Goal: Task Accomplishment & Management: Manage account settings

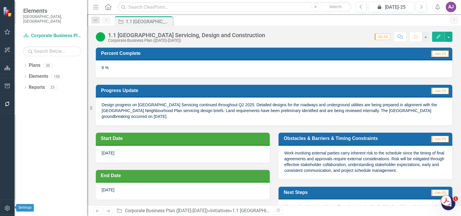
click at [6, 207] on icon "button" at bounding box center [7, 208] width 6 height 5
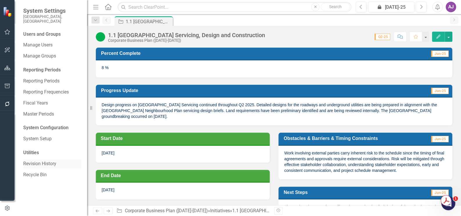
click at [48, 161] on link "Revision History" at bounding box center [52, 164] width 58 height 7
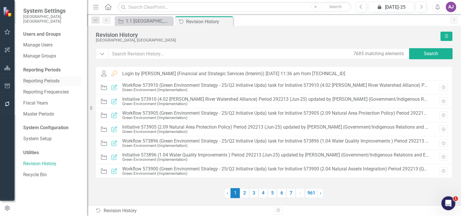
click at [48, 78] on link "Reporting Periods" at bounding box center [52, 81] width 58 height 7
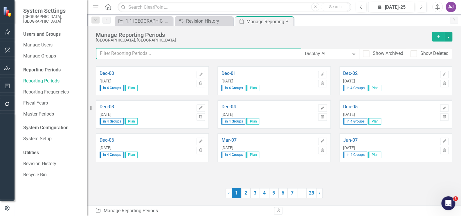
click at [140, 54] on input "text" at bounding box center [198, 53] width 205 height 11
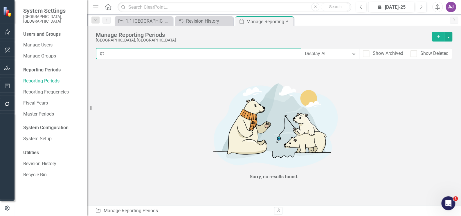
type input "q"
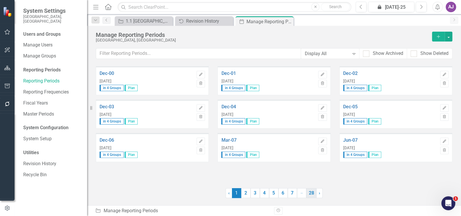
click at [314, 196] on link "28" at bounding box center [311, 193] width 10 height 10
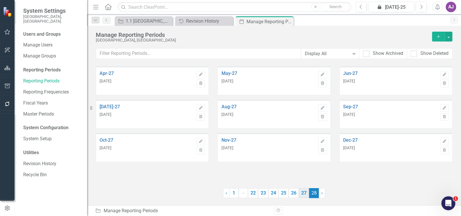
click at [304, 195] on link "27" at bounding box center [304, 193] width 10 height 10
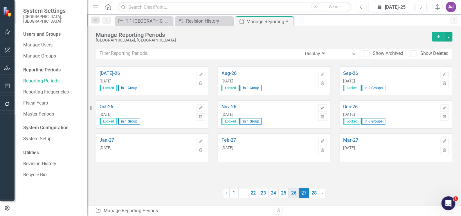
click at [294, 195] on link "26" at bounding box center [294, 193] width 10 height 10
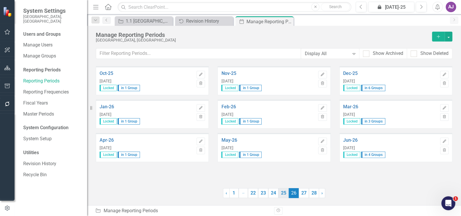
click at [285, 195] on link "25" at bounding box center [283, 193] width 10 height 10
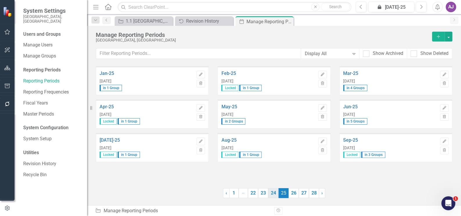
click at [274, 197] on link "24" at bounding box center [273, 193] width 10 height 10
click at [265, 196] on link "23" at bounding box center [263, 193] width 10 height 10
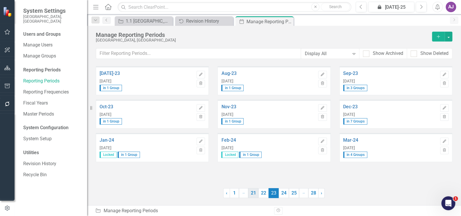
click at [253, 195] on link "21" at bounding box center [253, 193] width 10 height 10
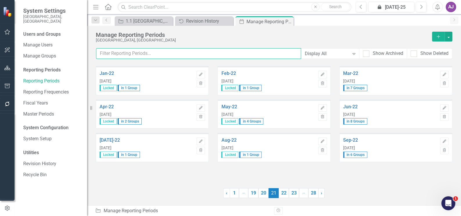
click at [115, 55] on input "text" at bounding box center [198, 53] width 205 height 11
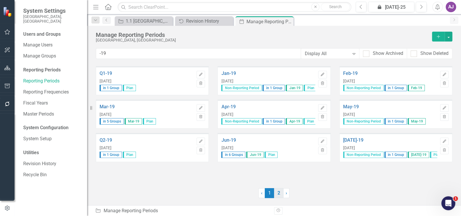
click at [276, 195] on link "2" at bounding box center [278, 193] width 9 height 10
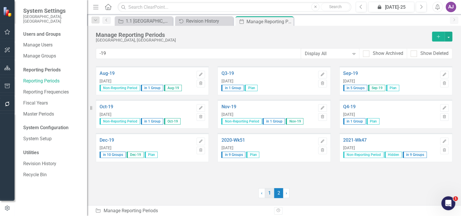
click at [271, 193] on link "1" at bounding box center [269, 193] width 9 height 10
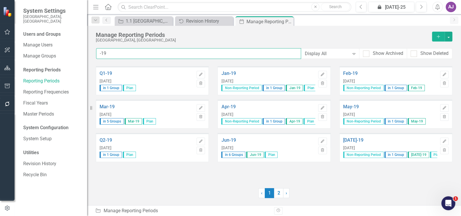
drag, startPoint x: 109, startPoint y: 53, endPoint x: 95, endPoint y: 53, distance: 13.4
click at [95, 53] on div "Manage Reporting Periods City of St. Albert, AB Add -19 Display All Expand Show…" at bounding box center [274, 46] width 374 height 40
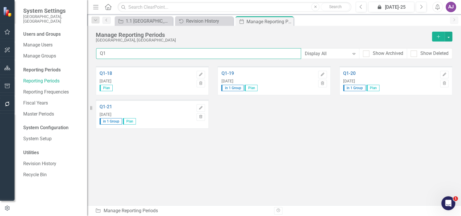
type input "Q1"
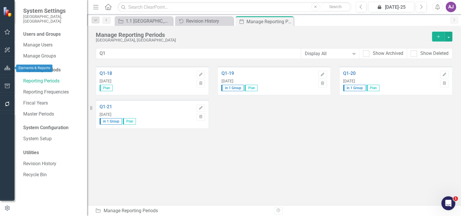
click at [10, 68] on icon "button" at bounding box center [7, 68] width 6 height 5
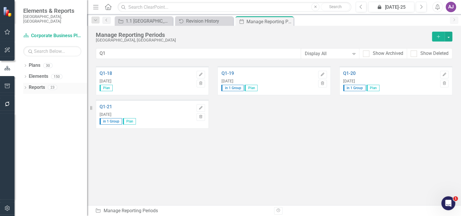
click at [25, 86] on icon at bounding box center [25, 87] width 1 height 3
click at [40, 94] on link "Plan Plan" at bounding box center [39, 97] width 17 height 7
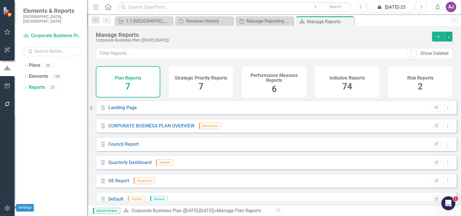
click at [7, 207] on icon "button" at bounding box center [7, 208] width 6 height 5
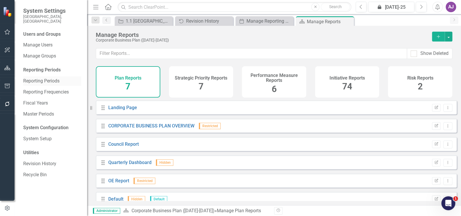
click at [44, 78] on link "Reporting Periods" at bounding box center [52, 81] width 58 height 7
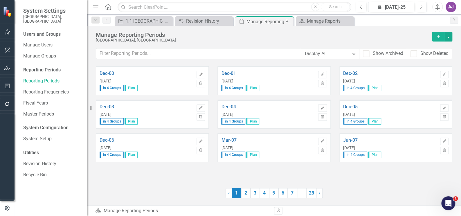
click at [204, 73] on button "Edit" at bounding box center [201, 75] width 8 height 8
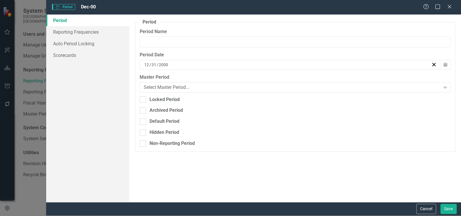
type input "Dec-00"
click at [75, 57] on link "Scorecards" at bounding box center [87, 55] width 83 height 12
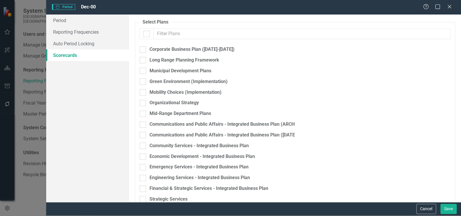
checkbox input "false"
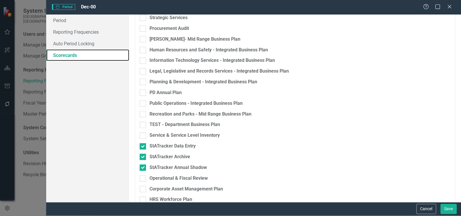
scroll to position [213, 0]
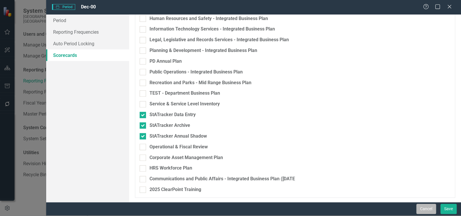
click at [429, 208] on button "Cancel" at bounding box center [426, 209] width 20 height 10
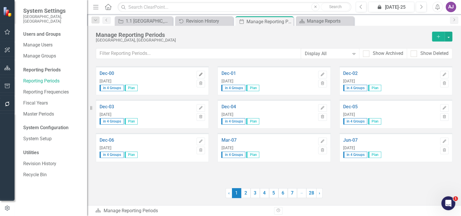
click at [202, 73] on icon "button" at bounding box center [200, 74] width 3 height 3
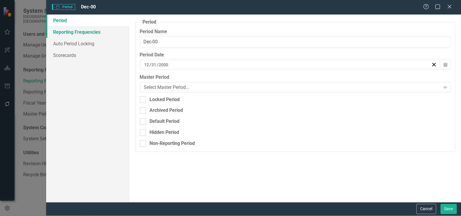
click at [93, 34] on link "Reporting Frequencies" at bounding box center [87, 32] width 83 height 12
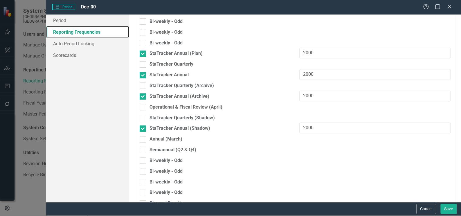
scroll to position [124, 0]
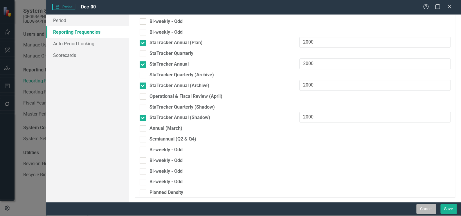
click at [430, 208] on button "Cancel" at bounding box center [426, 209] width 20 height 10
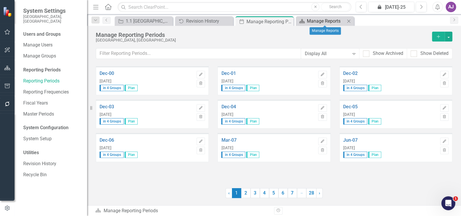
click at [331, 21] on div "Manage Reports" at bounding box center [326, 20] width 38 height 7
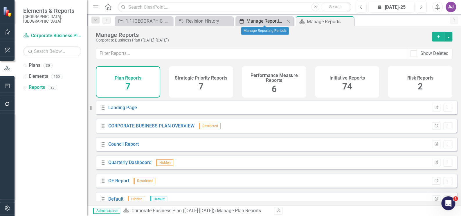
click at [265, 22] on div "Manage Reporting Periods" at bounding box center [266, 20] width 38 height 7
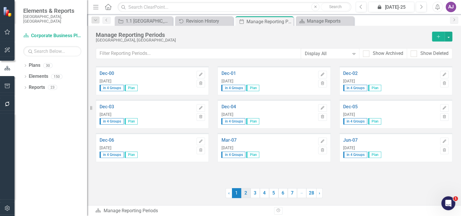
click at [247, 196] on link "2" at bounding box center [245, 193] width 9 height 10
click at [256, 195] on link "3" at bounding box center [255, 193] width 9 height 10
click at [264, 193] on link "4" at bounding box center [264, 193] width 9 height 10
click at [237, 193] on link "1" at bounding box center [236, 193] width 9 height 10
click at [193, 192] on div at bounding box center [161, 193] width 130 height 10
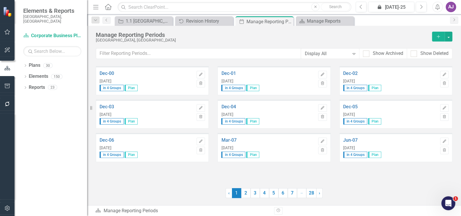
click at [115, 87] on span "in 4 Groups" at bounding box center [112, 88] width 24 height 6
click at [201, 73] on icon "button" at bounding box center [200, 74] width 3 height 3
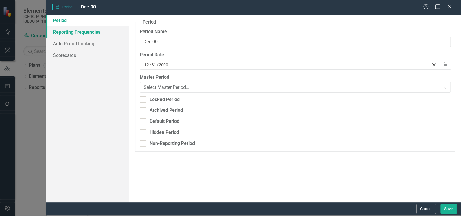
click at [94, 32] on link "Reporting Frequencies" at bounding box center [87, 32] width 83 height 12
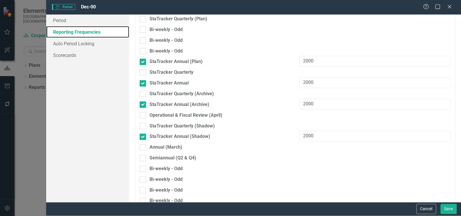
scroll to position [124, 0]
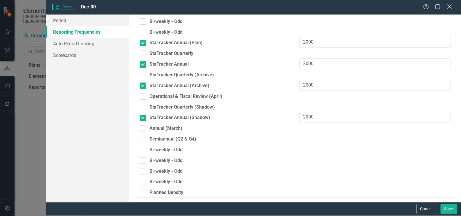
click at [449, 6] on icon "Close" at bounding box center [449, 7] width 7 height 6
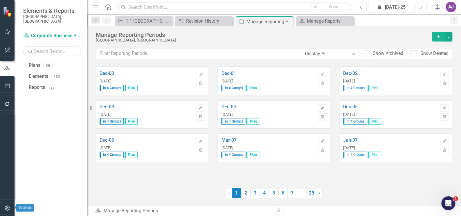
click at [6, 208] on icon "button" at bounding box center [7, 208] width 5 height 5
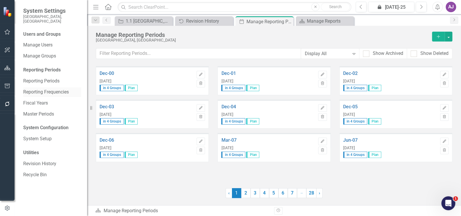
click at [44, 89] on link "Reporting Frequencies" at bounding box center [52, 92] width 58 height 7
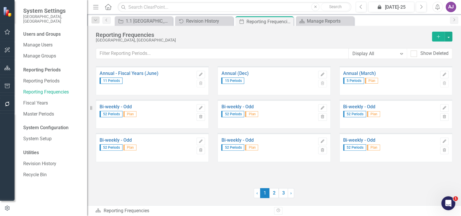
click at [110, 113] on span "52 Periods" at bounding box center [111, 114] width 23 height 6
click at [201, 106] on icon "Edit" at bounding box center [201, 107] width 4 height 3
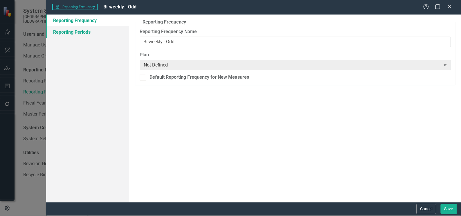
click at [73, 34] on link "Reporting Periods" at bounding box center [87, 32] width 83 height 12
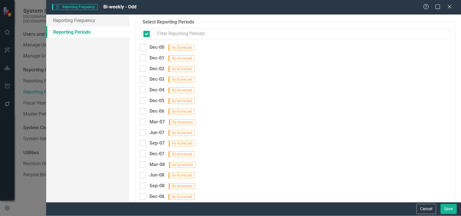
checkbox input "false"
click at [429, 209] on button "Cancel" at bounding box center [426, 209] width 20 height 10
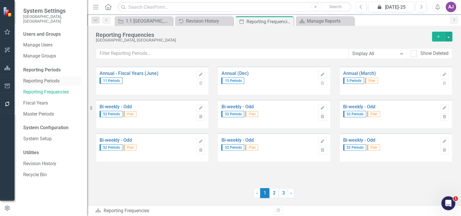
click at [51, 78] on link "Reporting Periods" at bounding box center [52, 81] width 58 height 7
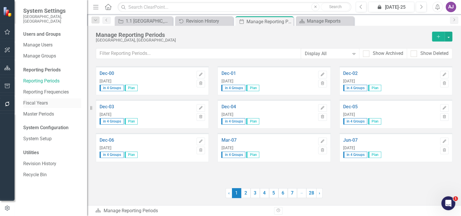
click at [44, 100] on link "Fiscal Years" at bounding box center [52, 103] width 58 height 7
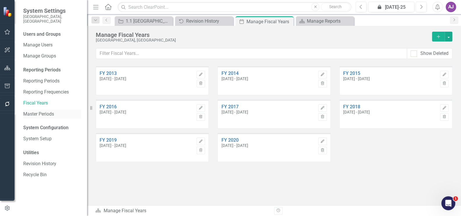
click at [44, 111] on link "Master Periods" at bounding box center [52, 114] width 58 height 7
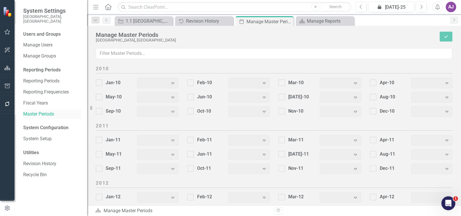
checkbox input "true"
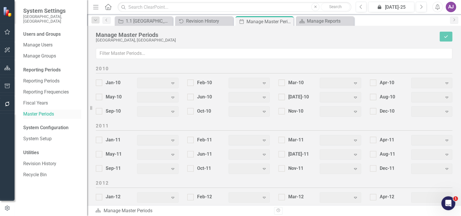
checkbox input "true"
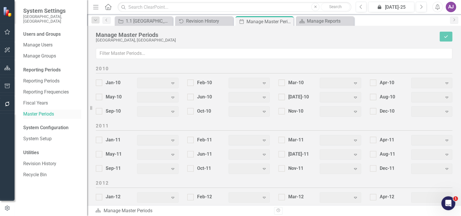
checkbox input "true"
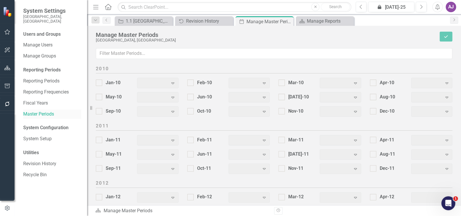
checkbox input "true"
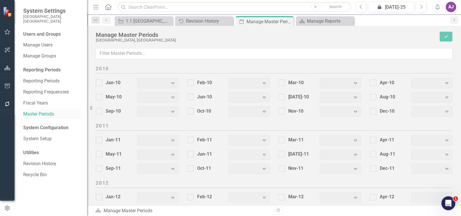
checkbox input "true"
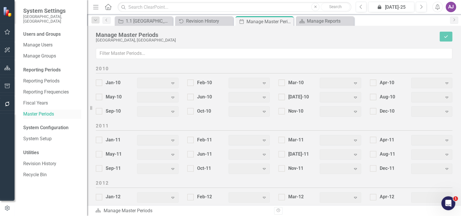
checkbox input "true"
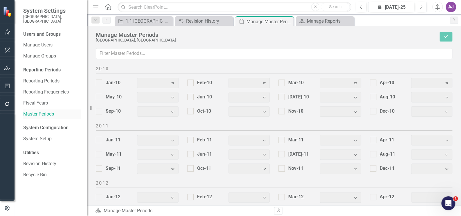
checkbox input "true"
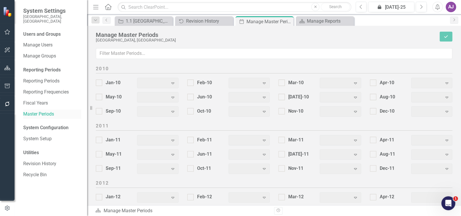
checkbox input "true"
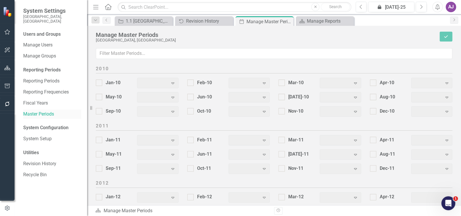
checkbox input "true"
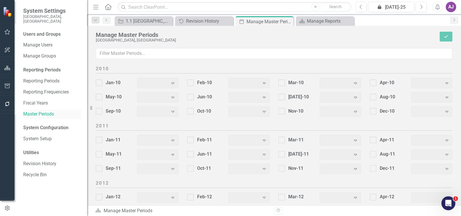
checkbox input "true"
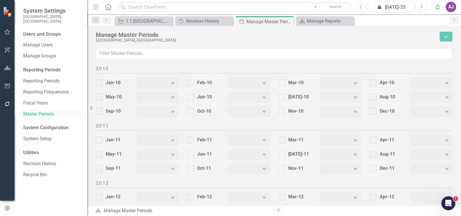
checkbox input "true"
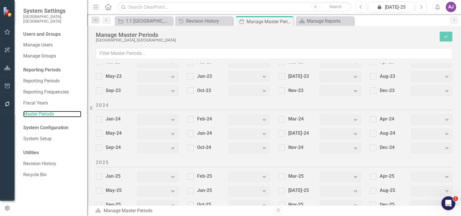
scroll to position [771, 0]
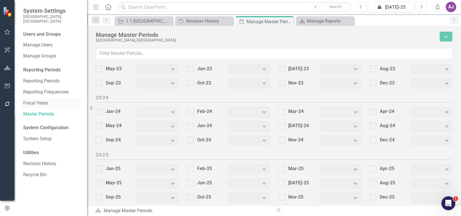
click at [45, 102] on div "Fiscal Years" at bounding box center [52, 103] width 58 height 10
click at [45, 100] on link "Fiscal Years" at bounding box center [52, 103] width 58 height 7
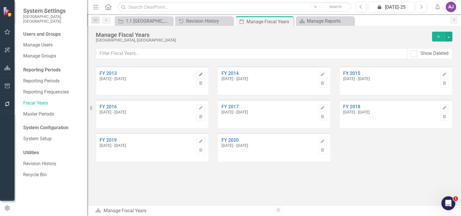
click at [200, 75] on icon "Edit" at bounding box center [201, 74] width 4 height 3
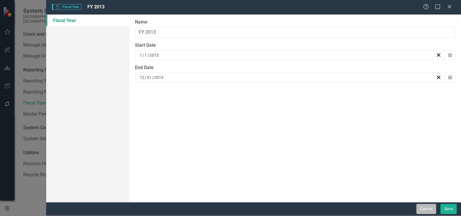
click at [421, 208] on button "Cancel" at bounding box center [426, 209] width 20 height 10
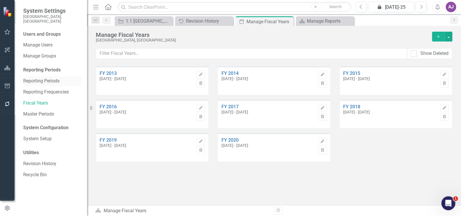
click at [44, 78] on link "Reporting Periods" at bounding box center [52, 81] width 58 height 7
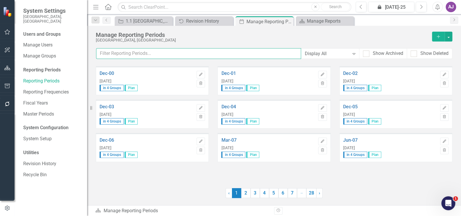
click at [126, 52] on input "text" at bounding box center [198, 53] width 205 height 11
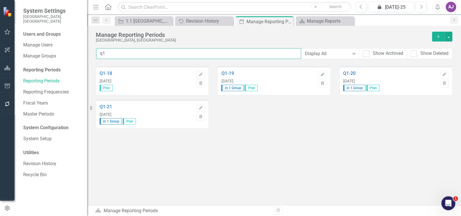
type input "q1"
click at [37, 89] on link "Reporting Frequencies" at bounding box center [52, 92] width 58 height 7
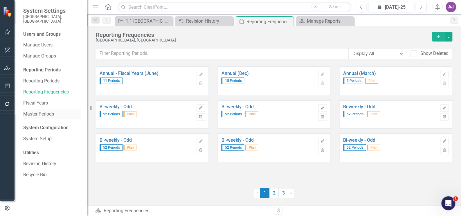
click at [44, 111] on link "Master Periods" at bounding box center [52, 114] width 58 height 7
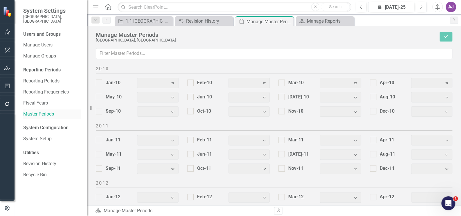
scroll to position [771, 0]
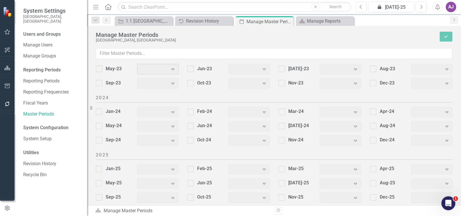
drag, startPoint x: 172, startPoint y: 66, endPoint x: 170, endPoint y: 79, distance: 12.9
click at [171, 67] on icon "Expand" at bounding box center [173, 69] width 6 height 5
click at [171, 82] on icon "Expand" at bounding box center [173, 83] width 6 height 5
click at [172, 141] on icon "Expand" at bounding box center [173, 140] width 6 height 5
click at [283, 137] on div "Nov-24" at bounding box center [290, 140] width 25 height 7
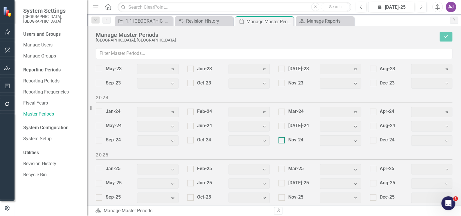
click at [282, 137] on input "Nov-24" at bounding box center [280, 139] width 4 height 4
checkbox input "true"
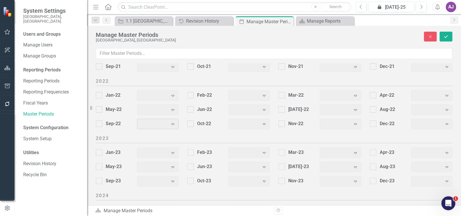
scroll to position [665, 0]
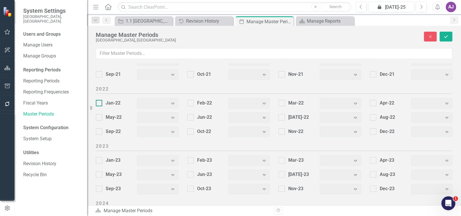
click at [99, 102] on input "Jan-22" at bounding box center [98, 102] width 4 height 4
click at [96, 104] on div at bounding box center [99, 103] width 6 height 6
click at [96, 104] on input "Jan-22" at bounding box center [98, 102] width 4 height 4
checkbox input "false"
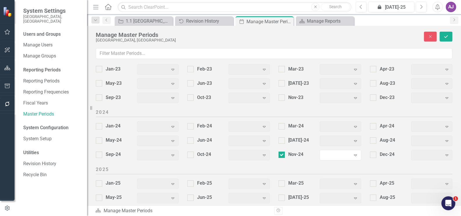
scroll to position [771, 0]
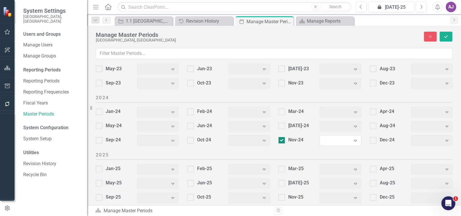
click at [279, 141] on div at bounding box center [281, 140] width 6 height 6
click at [279, 141] on input "Nov-24" at bounding box center [280, 139] width 4 height 4
checkbox input "false"
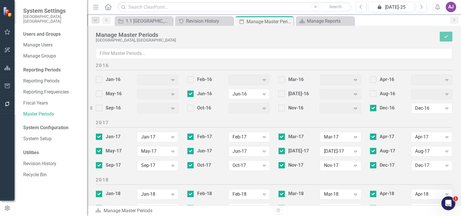
scroll to position [349, 0]
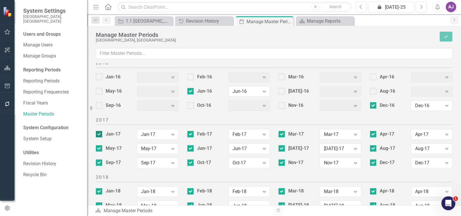
click at [99, 134] on div at bounding box center [99, 134] width 6 height 6
click at [99, 134] on input "Jan-17" at bounding box center [98, 133] width 4 height 4
click at [99, 134] on div at bounding box center [99, 134] width 6 height 6
click at [99, 134] on input "Jan-17" at bounding box center [98, 133] width 4 height 4
checkbox input "true"
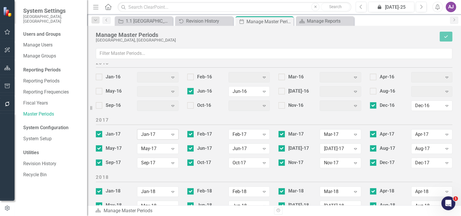
click at [173, 134] on icon "Expand" at bounding box center [173, 134] width 6 height 5
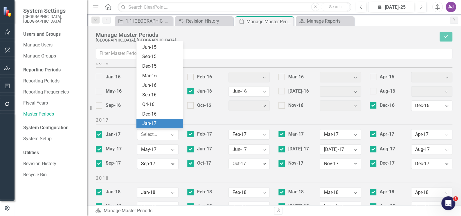
scroll to position [458, 0]
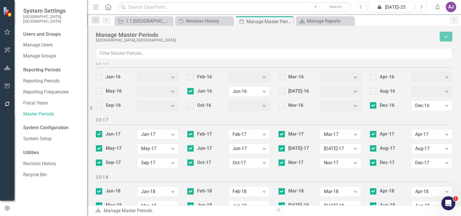
click at [127, 168] on div "Sep-17 Sep-17 Expand" at bounding box center [136, 165] width 91 height 14
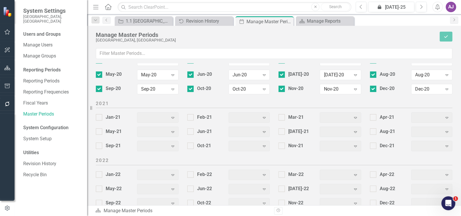
scroll to position [586, 0]
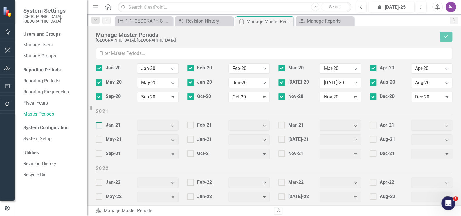
click at [100, 125] on div at bounding box center [99, 125] width 6 height 6
click at [100, 125] on input "Jan-21" at bounding box center [98, 124] width 4 height 4
click at [171, 125] on icon "Expand" at bounding box center [173, 125] width 6 height 5
click at [100, 124] on div at bounding box center [99, 125] width 6 height 6
click at [100, 124] on input "Jan-21" at bounding box center [98, 124] width 4 height 4
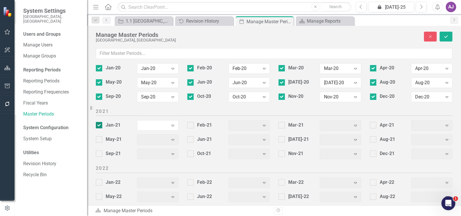
checkbox input "false"
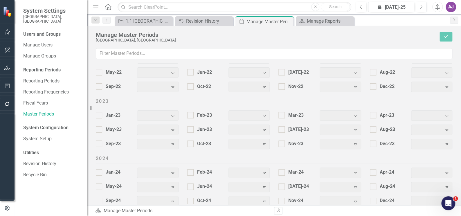
scroll to position [718, 0]
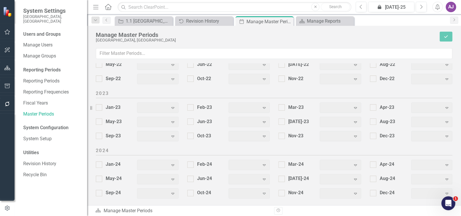
click at [53, 67] on div "Reporting Periods" at bounding box center [52, 70] width 58 height 7
click at [51, 78] on link "Reporting Periods" at bounding box center [52, 81] width 58 height 7
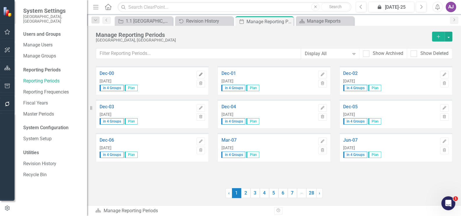
click at [201, 75] on icon "Edit" at bounding box center [201, 74] width 4 height 3
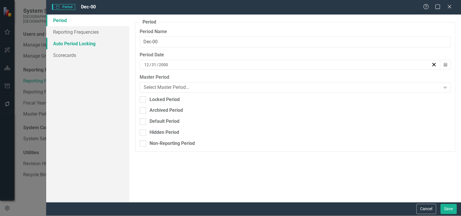
click at [96, 44] on link "Auto Period Locking" at bounding box center [87, 44] width 83 height 12
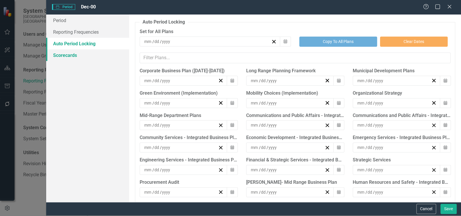
click at [77, 57] on link "Scorecards" at bounding box center [87, 55] width 83 height 12
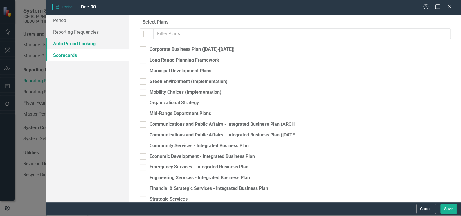
click at [86, 45] on link "Auto Period Locking" at bounding box center [87, 44] width 83 height 12
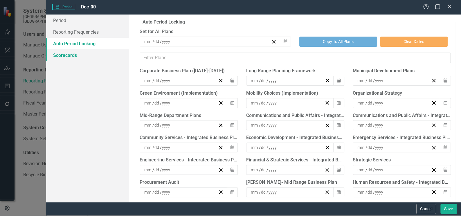
click at [76, 56] on link "Scorecards" at bounding box center [87, 55] width 83 height 12
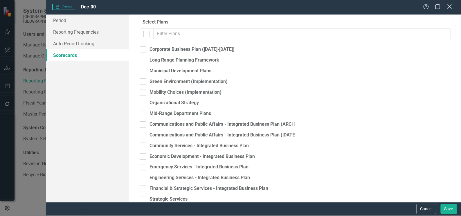
click at [448, 8] on icon at bounding box center [449, 6] width 4 height 4
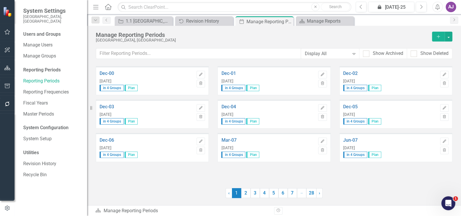
click at [129, 87] on span "Plan" at bounding box center [131, 88] width 13 height 6
click at [247, 196] on link "2" at bounding box center [245, 193] width 9 height 10
click at [234, 196] on link "1" at bounding box center [236, 193] width 9 height 10
click at [245, 196] on link "2" at bounding box center [245, 193] width 9 height 10
click at [255, 196] on link "3" at bounding box center [255, 193] width 9 height 10
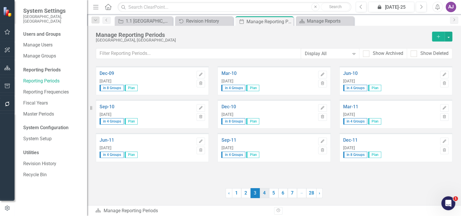
click at [262, 196] on link "4" at bounding box center [264, 193] width 9 height 10
click at [277, 196] on link "5" at bounding box center [273, 193] width 9 height 10
click at [282, 196] on link "6" at bounding box center [282, 193] width 9 height 10
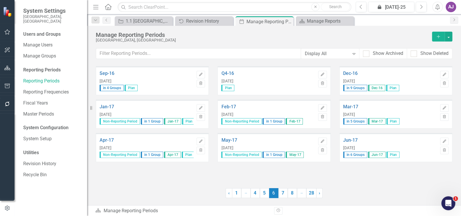
click at [167, 121] on span "Jan-17" at bounding box center [172, 121] width 17 height 6
click at [171, 153] on span "Apr-17" at bounding box center [172, 155] width 17 height 6
click at [262, 195] on link "5" at bounding box center [264, 193] width 9 height 10
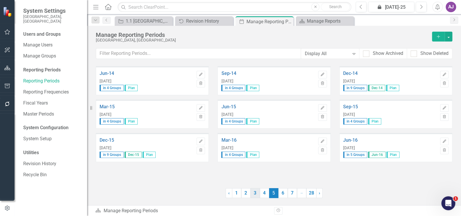
click at [256, 195] on link "3" at bounding box center [255, 193] width 9 height 10
click at [243, 195] on link "2" at bounding box center [245, 193] width 9 height 10
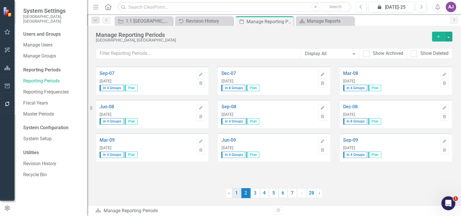
click at [238, 195] on link "1" at bounding box center [236, 193] width 9 height 10
click at [110, 88] on span "in 4 Groups" at bounding box center [112, 88] width 24 height 6
click at [47, 89] on link "Reporting Frequencies" at bounding box center [52, 92] width 58 height 7
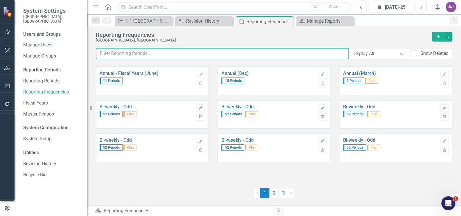
click at [126, 51] on input "text" at bounding box center [222, 53] width 253 height 11
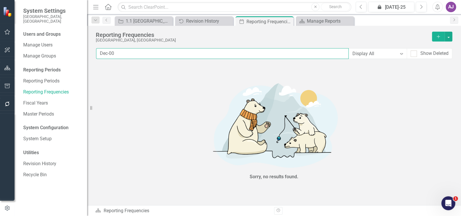
type input "Dec-00"
drag, startPoint x: 124, startPoint y: 54, endPoint x: 91, endPoint y: 52, distance: 33.1
click at [91, 52] on div "System Settings City of St. Albert, AB Users and Groups Manage Users Manage Gro…" at bounding box center [230, 108] width 461 height 216
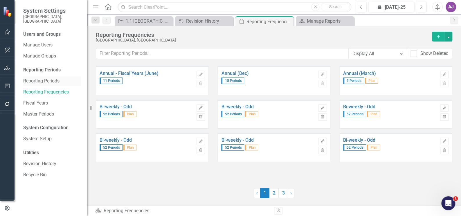
click at [45, 78] on link "Reporting Periods" at bounding box center [52, 81] width 58 height 7
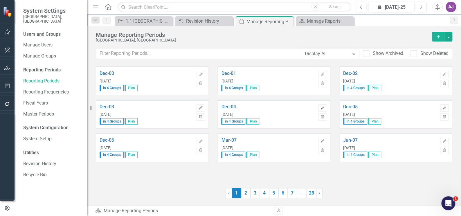
click at [112, 86] on span "in 4 Groups" at bounding box center [112, 88] width 24 height 6
click at [200, 73] on icon "Edit" at bounding box center [201, 74] width 4 height 3
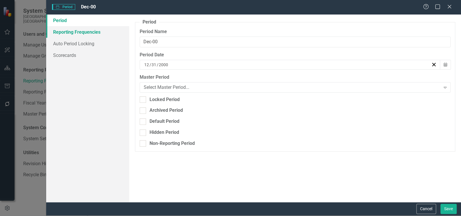
click at [73, 32] on link "Reporting Frequencies" at bounding box center [87, 32] width 83 height 12
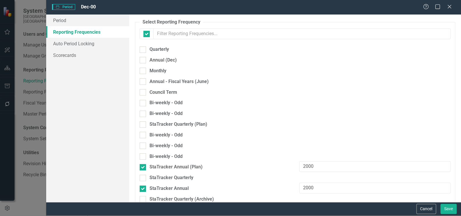
checkbox input "false"
click at [87, 45] on link "Auto Period Locking" at bounding box center [87, 44] width 83 height 12
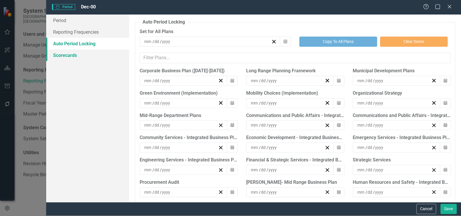
click at [71, 56] on link "Scorecards" at bounding box center [87, 55] width 83 height 12
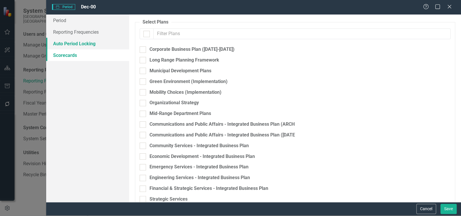
click at [70, 42] on link "Auto Period Locking" at bounding box center [87, 44] width 83 height 12
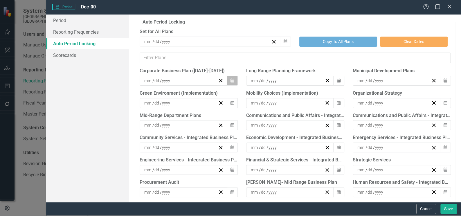
click at [230, 78] on button "Calendar" at bounding box center [232, 81] width 11 height 10
click at [77, 55] on link "Scorecards" at bounding box center [87, 55] width 83 height 12
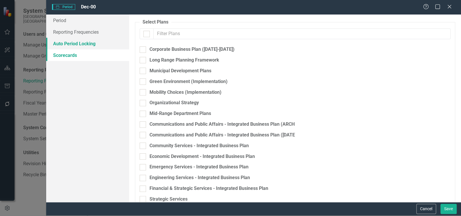
click at [78, 42] on link "Auto Period Locking" at bounding box center [87, 44] width 83 height 12
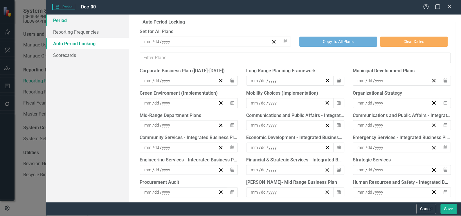
click at [62, 19] on link "Period" at bounding box center [87, 21] width 83 height 12
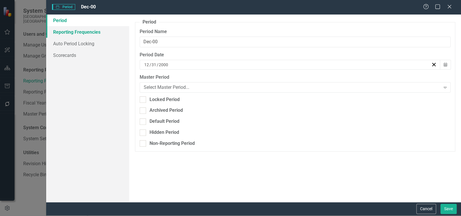
click at [65, 32] on link "Reporting Frequencies" at bounding box center [87, 32] width 83 height 12
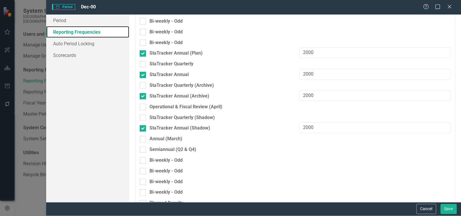
scroll to position [124, 0]
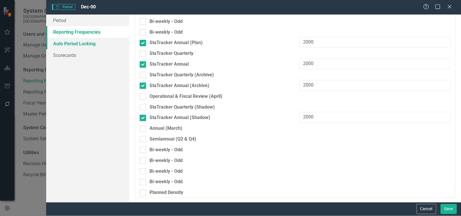
click at [63, 44] on link "Auto Period Locking" at bounding box center [87, 44] width 83 height 12
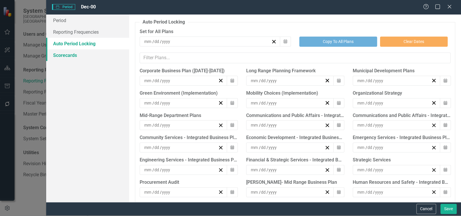
click at [70, 55] on link "Scorecards" at bounding box center [87, 55] width 83 height 12
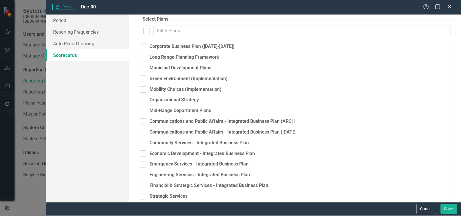
scroll to position [2, 0]
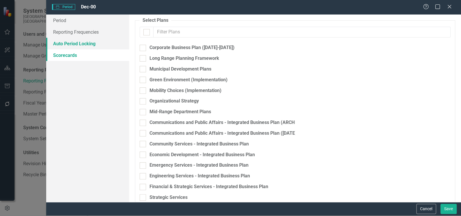
click at [86, 44] on link "Auto Period Locking" at bounding box center [87, 44] width 83 height 12
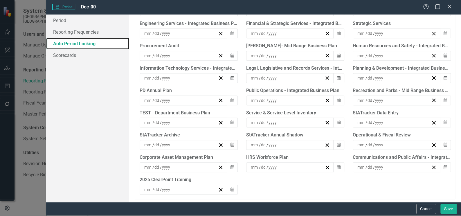
scroll to position [0, 0]
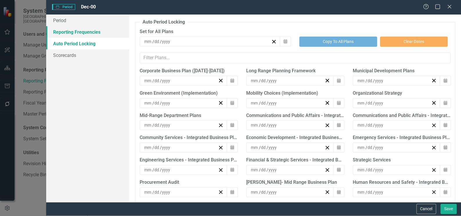
click at [70, 35] on link "Reporting Frequencies" at bounding box center [87, 32] width 83 height 12
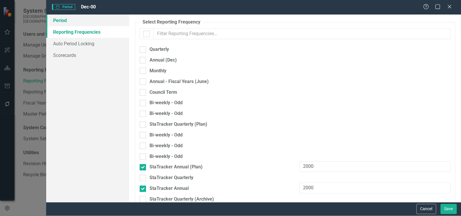
click at [60, 21] on link "Period" at bounding box center [87, 21] width 83 height 12
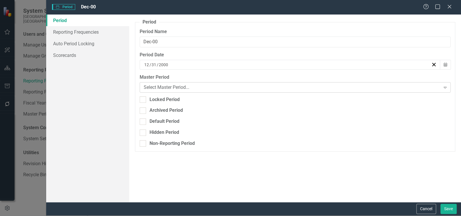
click at [445, 88] on icon "Expand" at bounding box center [445, 87] width 6 height 5
click at [446, 87] on icon "Expand" at bounding box center [445, 87] width 6 height 5
click at [70, 56] on link "Scorecards" at bounding box center [87, 55] width 83 height 12
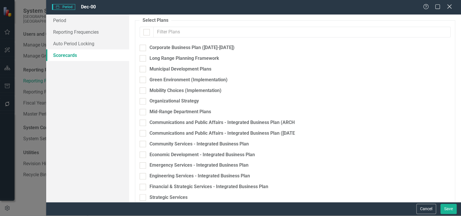
click at [449, 5] on icon "Close" at bounding box center [449, 7] width 7 height 6
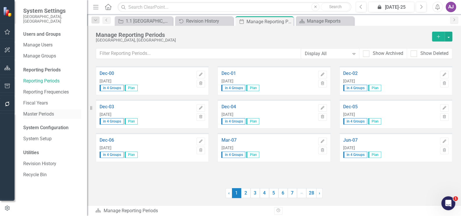
click at [49, 111] on link "Master Periods" at bounding box center [52, 114] width 58 height 7
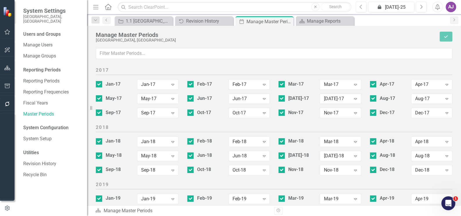
scroll to position [396, 0]
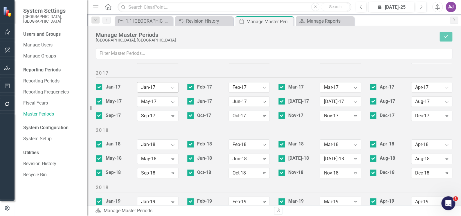
click at [172, 87] on icon "Expand" at bounding box center [173, 87] width 6 height 5
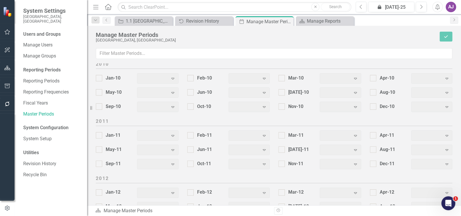
scroll to position [0, 0]
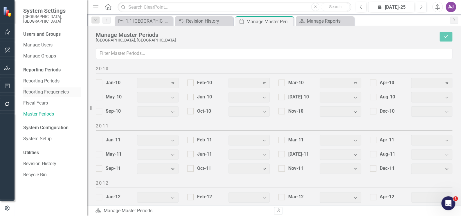
click at [55, 89] on link "Reporting Frequencies" at bounding box center [52, 92] width 58 height 7
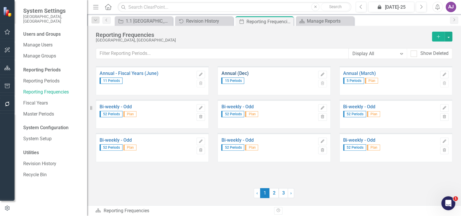
click at [248, 72] on link "Annual (Dec)" at bounding box center [268, 73] width 94 height 5
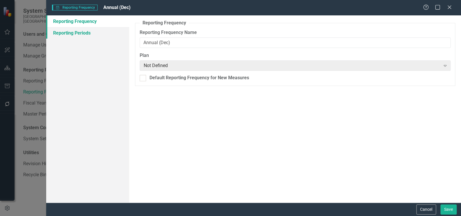
click at [80, 32] on link "Reporting Periods" at bounding box center [87, 33] width 83 height 12
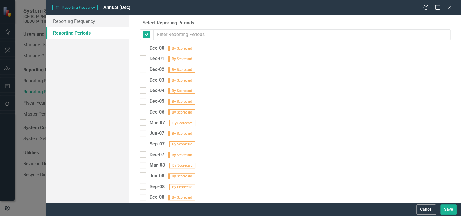
checkbox input "false"
click at [450, 6] on icon at bounding box center [449, 7] width 4 height 4
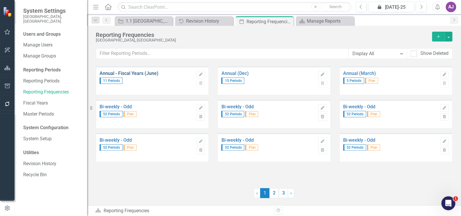
click at [127, 74] on link "Annual - Fiscal Years (June)" at bounding box center [147, 73] width 94 height 5
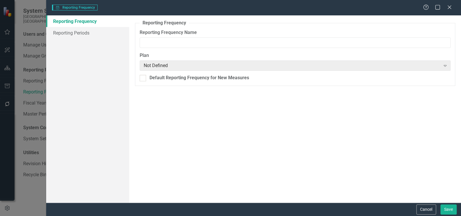
type input "Annual - Fiscal Years (June)"
click at [86, 29] on link "Reporting Periods" at bounding box center [87, 33] width 83 height 12
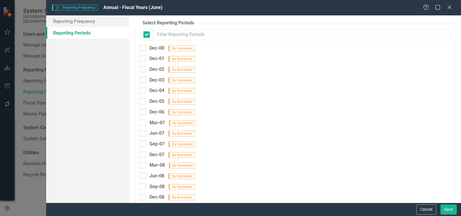
checkbox input "false"
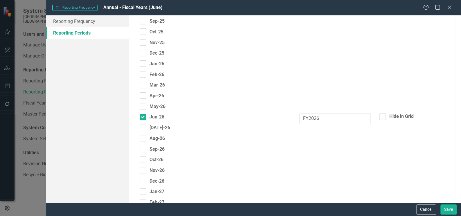
scroll to position [2388, 0]
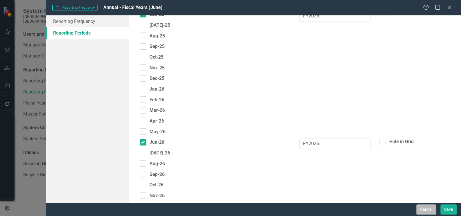
click at [425, 209] on button "Cancel" at bounding box center [426, 209] width 20 height 10
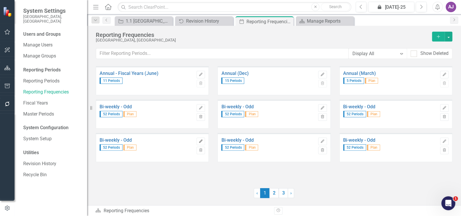
click at [199, 140] on icon "Edit" at bounding box center [201, 141] width 4 height 3
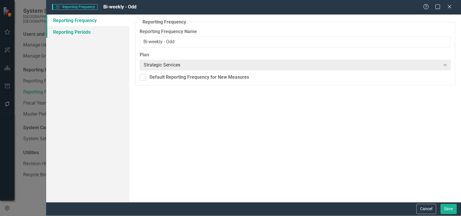
click at [86, 31] on link "Reporting Periods" at bounding box center [87, 32] width 83 height 12
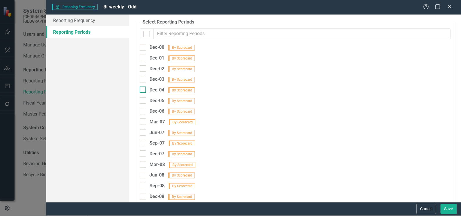
checkbox input "false"
click at [75, 22] on link "Reporting Frequency" at bounding box center [87, 21] width 83 height 12
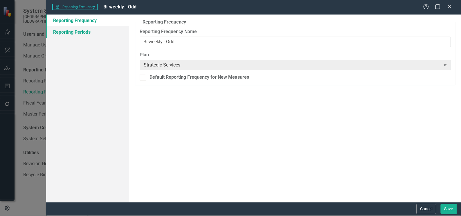
click at [73, 28] on link "Reporting Periods" at bounding box center [87, 32] width 83 height 12
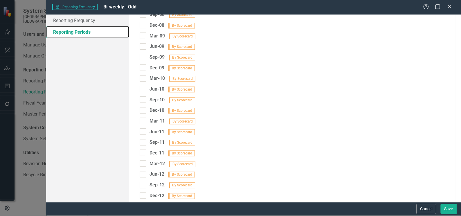
scroll to position [185, 0]
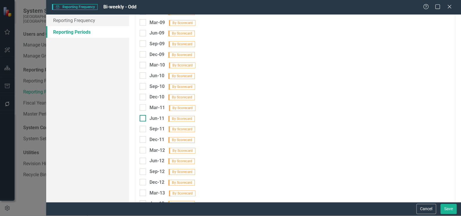
click at [182, 116] on span "By Scorecard" at bounding box center [181, 119] width 26 height 6
click at [143, 115] on input "Jun-11 By Scorecard" at bounding box center [142, 117] width 4 height 4
click at [181, 116] on span "By Scorecard" at bounding box center [181, 119] width 26 height 6
click at [143, 115] on input "Jun-11 By Scorecard" at bounding box center [142, 117] width 4 height 4
checkbox input "false"
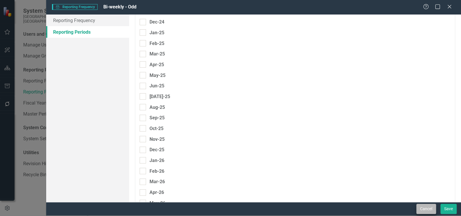
scroll to position [2323, 0]
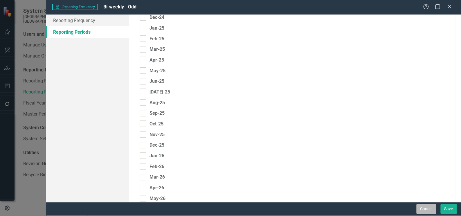
click at [422, 206] on button "Cancel" at bounding box center [426, 209] width 20 height 10
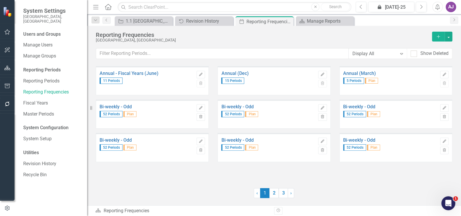
click at [114, 181] on div "Annual - Fiscal Years (June) 11 Periods Edit Trash Annual (Dec) 15 Periods Edit…" at bounding box center [274, 135] width 374 height 139
click at [35, 136] on link "System Setup" at bounding box center [52, 139] width 58 height 7
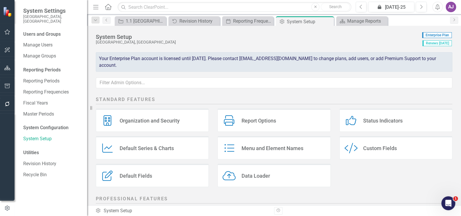
click at [377, 121] on div "Status Indicators" at bounding box center [382, 120] width 39 height 7
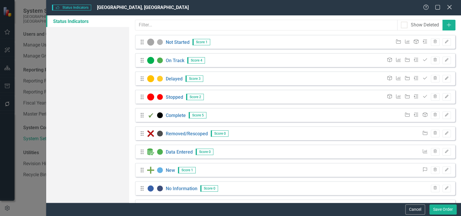
click at [449, 6] on icon "Close" at bounding box center [449, 7] width 7 height 6
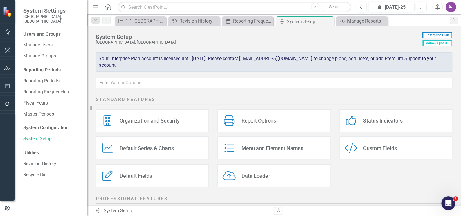
click at [8, 208] on icon "button" at bounding box center [7, 208] width 6 height 5
click at [8, 49] on icon "button" at bounding box center [7, 50] width 6 height 5
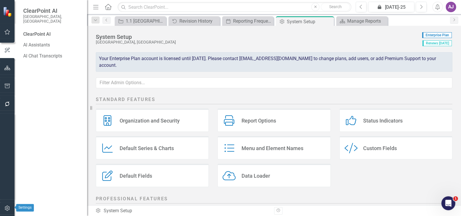
click at [7, 207] on icon "button" at bounding box center [7, 208] width 6 height 5
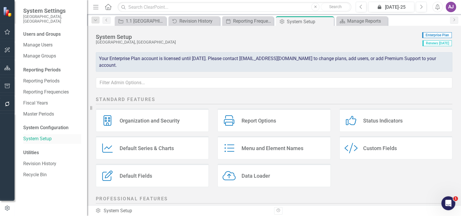
click at [41, 136] on link "System Setup" at bounding box center [52, 139] width 58 height 7
click at [41, 78] on link "Reporting Periods" at bounding box center [52, 81] width 58 height 7
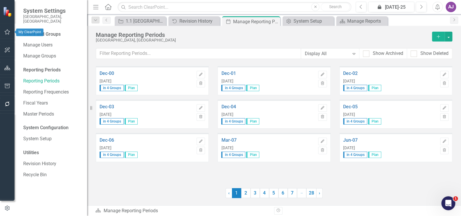
click at [7, 32] on icon "button" at bounding box center [7, 32] width 6 height 5
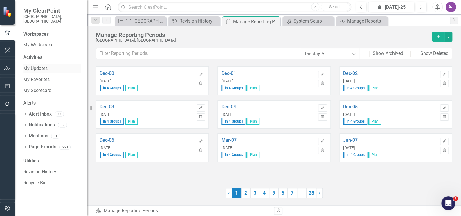
click at [37, 65] on link "My Updates" at bounding box center [52, 68] width 58 height 7
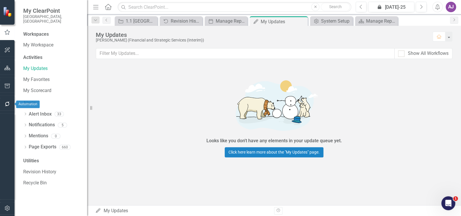
click at [7, 104] on icon "button" at bounding box center [7, 104] width 6 height 5
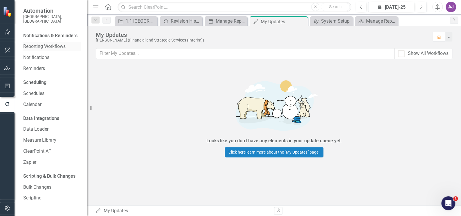
click at [48, 43] on link "Reporting Workflows" at bounding box center [52, 46] width 58 height 7
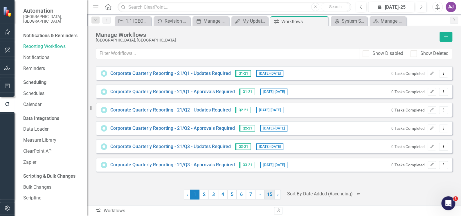
click at [267, 196] on link "15" at bounding box center [270, 195] width 10 height 10
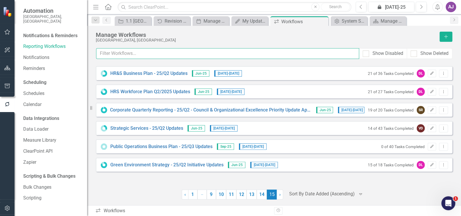
click at [118, 53] on input "text" at bounding box center [227, 53] width 263 height 11
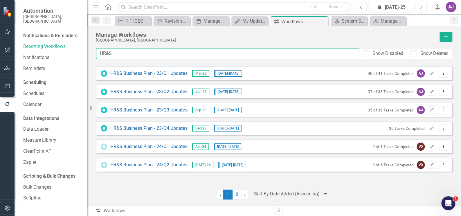
drag, startPoint x: 121, startPoint y: 55, endPoint x: 90, endPoint y: 52, distance: 31.2
click at [90, 52] on div "Automation City of St. Albert, AB Notifications & Reminders Reporting Workflows…" at bounding box center [230, 108] width 461 height 216
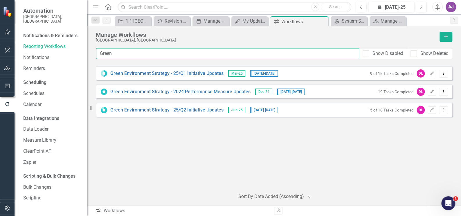
drag, startPoint x: 118, startPoint y: 54, endPoint x: 95, endPoint y: 54, distance: 23.2
click at [95, 54] on div "Manage Workflows City of St. Albert, AB Add Green Show Disabled Show Deleted Lo…" at bounding box center [274, 115] width 374 height 179
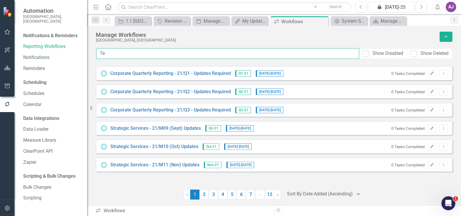
type input "T"
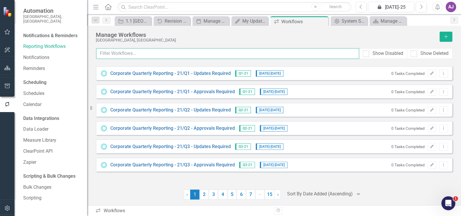
click at [112, 52] on input "text" at bounding box center [227, 53] width 263 height 11
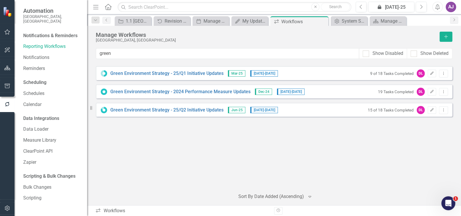
click at [141, 149] on div "Green Environment Strategy - 25/Q1 Initiative Updates Mar-25 4/24/25 - 5/20/25 …" at bounding box center [274, 125] width 357 height 119
click at [138, 7] on input "text" at bounding box center [235, 7] width 234 height 10
click at [155, 155] on div "Green Environment Strategy - 25/Q1 Initiative Updates Mar-25 4/24/25 - 5/20/25 …" at bounding box center [274, 125] width 357 height 119
drag, startPoint x: 115, startPoint y: 53, endPoint x: 96, endPoint y: 55, distance: 18.7
click at [96, 55] on input "green" at bounding box center [227, 53] width 263 height 11
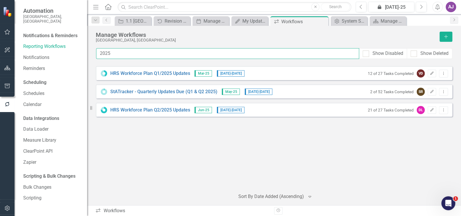
drag, startPoint x: 113, startPoint y: 50, endPoint x: 93, endPoint y: 49, distance: 20.1
click at [93, 49] on div "Manage Workflows City of St. Albert, AB Add 2025 Show Disabled Show Deleted Loo…" at bounding box center [274, 115] width 374 height 179
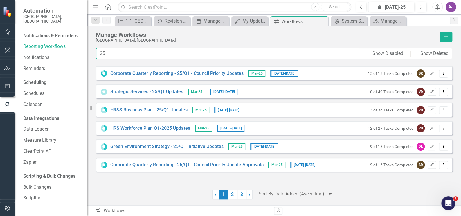
drag, startPoint x: 114, startPoint y: 55, endPoint x: 90, endPoint y: 52, distance: 24.3
click at [90, 52] on div "Automation City of St. Albert, AB Notifications & Reminders Reporting Workflows…" at bounding box center [230, 108] width 461 height 216
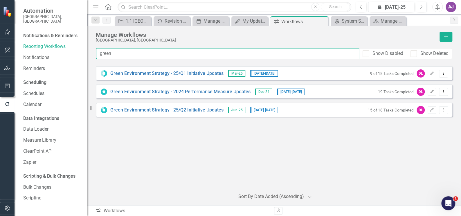
drag, startPoint x: 120, startPoint y: 53, endPoint x: 98, endPoint y: 53, distance: 22.4
click at [98, 53] on input "green" at bounding box center [227, 53] width 263 height 11
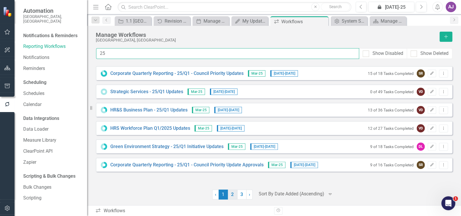
type input "25"
click at [233, 196] on link "2" at bounding box center [232, 195] width 9 height 10
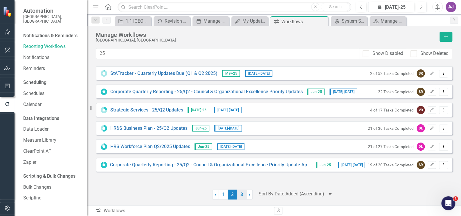
click at [242, 197] on link "3" at bounding box center [241, 195] width 9 height 10
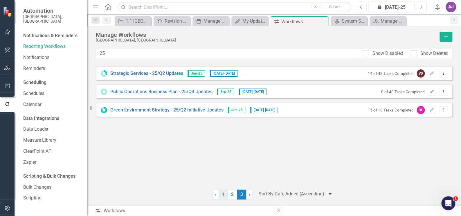
click at [222, 197] on link "1" at bounding box center [223, 195] width 9 height 10
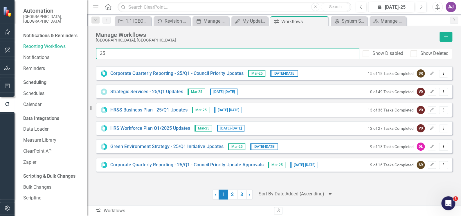
drag, startPoint x: 108, startPoint y: 54, endPoint x: 96, endPoint y: 54, distance: 12.2
click at [96, 54] on input "25" at bounding box center [227, 53] width 263 height 11
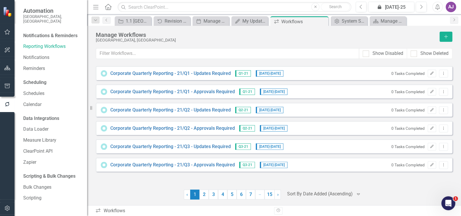
click at [146, 193] on div at bounding box center [140, 195] width 88 height 10
click at [127, 188] on div "Corporate Quarterly Reporting - 21/Q1 - Updates Required Q1-21 3/29/21 - 4/11/2…" at bounding box center [274, 131] width 357 height 136
click at [403, 22] on icon "Close" at bounding box center [401, 21] width 6 height 5
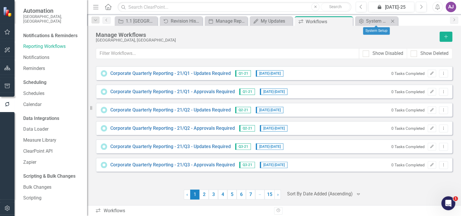
click at [392, 22] on icon "Close" at bounding box center [393, 21] width 6 height 5
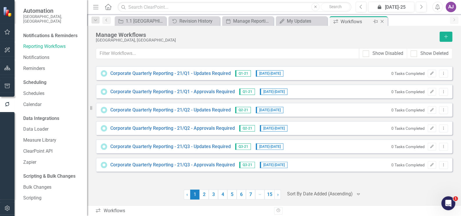
click at [381, 22] on icon "Close" at bounding box center [382, 21] width 6 height 5
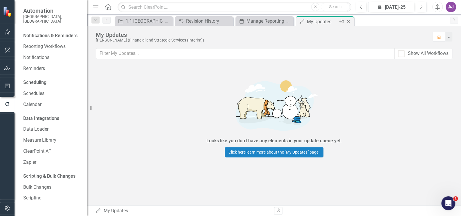
click at [348, 21] on icon "Close" at bounding box center [349, 21] width 6 height 5
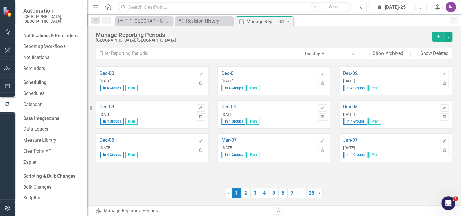
click at [289, 21] on icon "Close" at bounding box center [288, 21] width 6 height 5
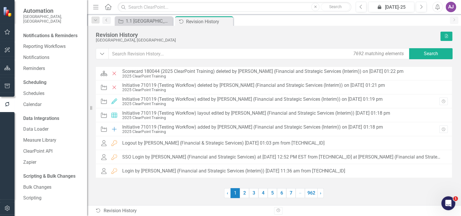
drag, startPoint x: 229, startPoint y: 23, endPoint x: 178, endPoint y: 25, distance: 50.8
click at [0, 0] on icon "Close" at bounding box center [0, 0] width 0 height 0
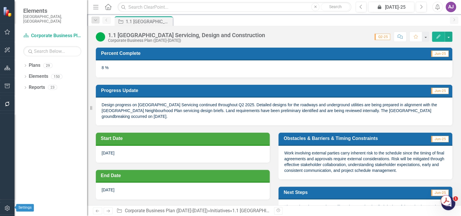
click at [4, 209] on icon "button" at bounding box center [7, 208] width 6 height 5
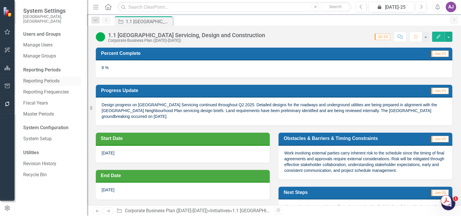
click at [44, 78] on link "Reporting Periods" at bounding box center [52, 81] width 58 height 7
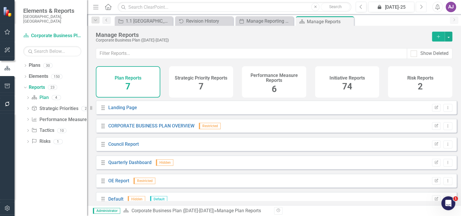
click at [422, 6] on icon "Next" at bounding box center [421, 6] width 3 height 5
click at [362, 9] on button "Previous" at bounding box center [361, 7] width 11 height 10
click at [395, 9] on div "Jun-25" at bounding box center [391, 7] width 42 height 7
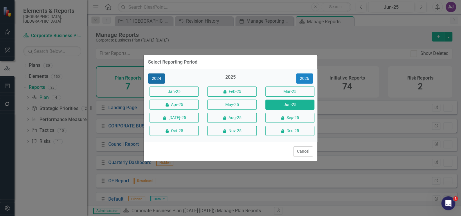
click at [154, 80] on button "2024" at bounding box center [156, 78] width 17 height 10
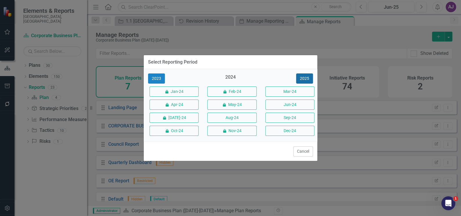
click at [301, 78] on button "2025" at bounding box center [304, 78] width 17 height 10
click at [232, 78] on div "2025" at bounding box center [230, 79] width 49 height 10
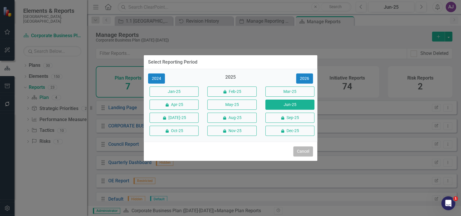
click at [302, 150] on button "Cancel" at bounding box center [303, 151] width 20 height 10
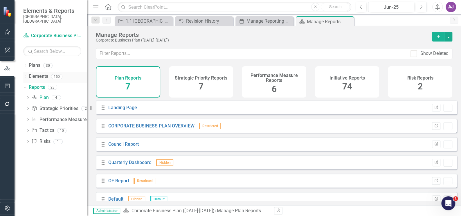
click at [26, 75] on icon "Dropdown" at bounding box center [25, 76] width 4 height 3
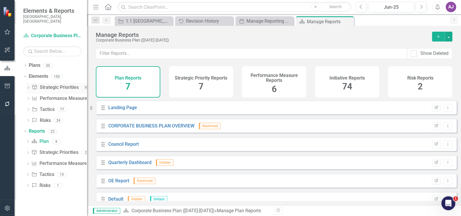
click at [51, 84] on link "Strategic Priority Strategic Priorities" at bounding box center [55, 87] width 47 height 7
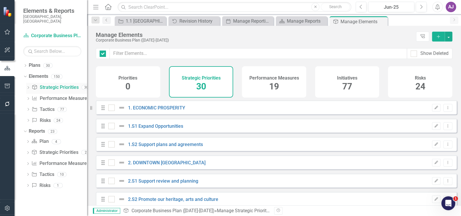
checkbox input "false"
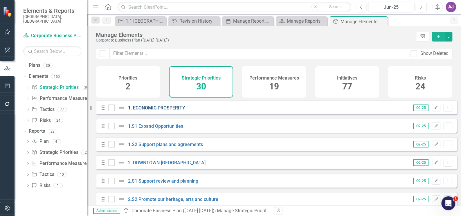
click at [160, 110] on link "1. ECONOMIC PROSPERITY" at bounding box center [156, 108] width 57 height 6
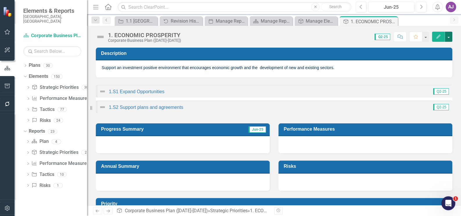
click at [449, 35] on button "button" at bounding box center [449, 37] width 8 height 10
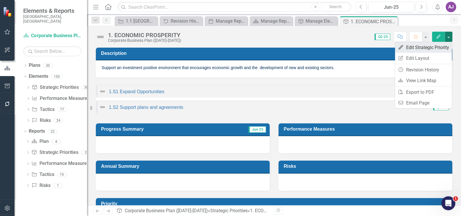
click at [440, 45] on link "Edit Edit Strategic Priority" at bounding box center [423, 47] width 57 height 11
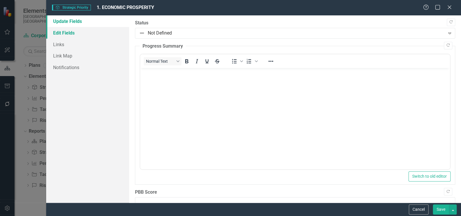
click at [72, 33] on link "Edit Fields" at bounding box center [87, 33] width 83 height 12
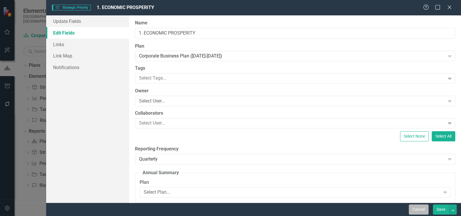
click at [419, 208] on button "Cancel" at bounding box center [419, 209] width 20 height 10
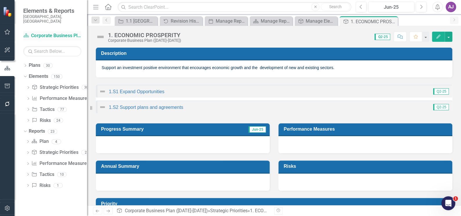
click at [60, 33] on link "Plan Corporate Business Plan (2022-2025)" at bounding box center [52, 36] width 58 height 7
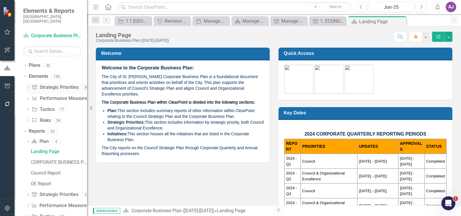
click at [45, 84] on link "Strategic Priority Strategic Priorities" at bounding box center [55, 87] width 47 height 7
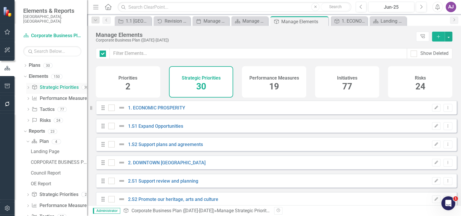
checkbox input "false"
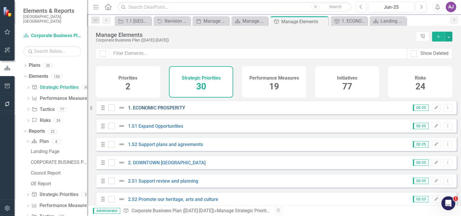
click at [165, 111] on link "1. ECONOMIC PROSPERITY" at bounding box center [156, 108] width 57 height 6
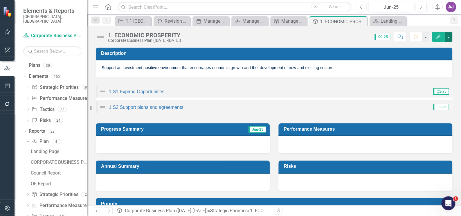
click at [447, 37] on button "button" at bounding box center [449, 37] width 8 height 10
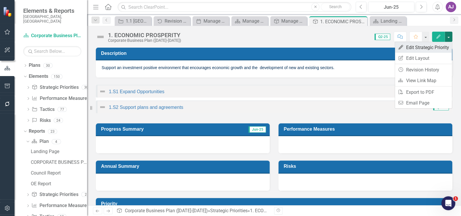
click at [438, 48] on link "Edit Edit Strategic Priority" at bounding box center [423, 47] width 57 height 11
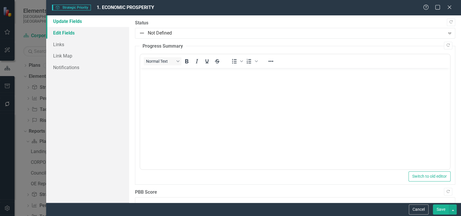
click at [75, 35] on link "Edit Fields" at bounding box center [87, 33] width 83 height 12
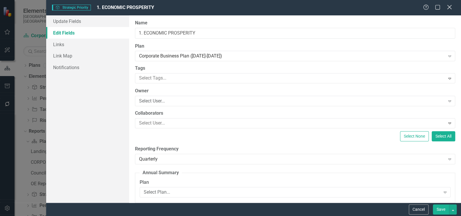
click at [449, 6] on icon "Close" at bounding box center [449, 7] width 7 height 6
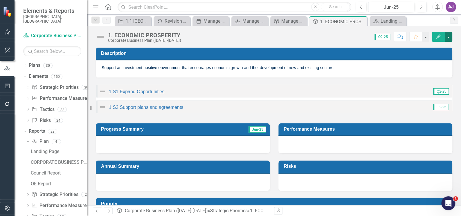
click at [451, 37] on button "button" at bounding box center [449, 37] width 8 height 10
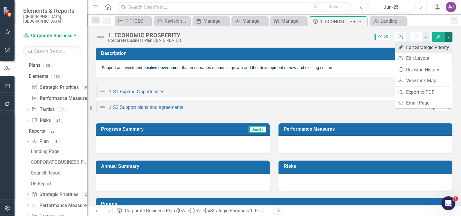
click at [421, 48] on link "Edit Edit Strategic Priority" at bounding box center [423, 47] width 57 height 11
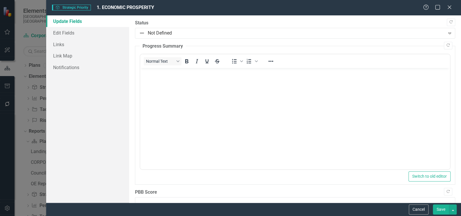
click at [65, 21] on link "Update Fields" at bounding box center [87, 21] width 83 height 12
click at [71, 33] on link "Edit Fields" at bounding box center [87, 33] width 83 height 12
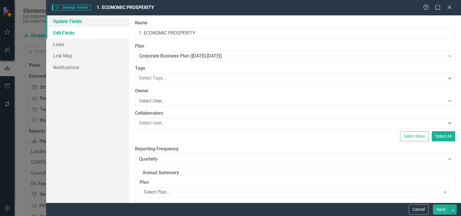
click at [78, 23] on link "Update Fields" at bounding box center [87, 21] width 83 height 12
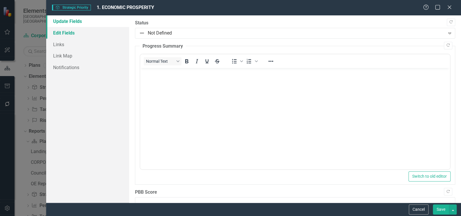
click at [69, 34] on link "Edit Fields" at bounding box center [87, 33] width 83 height 12
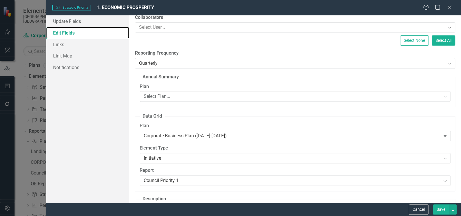
scroll to position [105, 0]
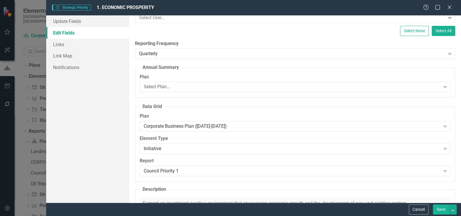
click at [453, 7] on div "Help Maximize Close" at bounding box center [439, 7] width 32 height 7
click at [449, 8] on icon at bounding box center [449, 7] width 4 height 4
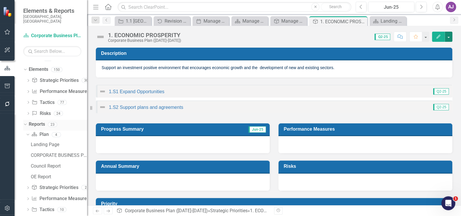
scroll to position [0, 0]
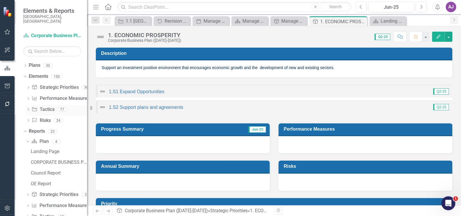
click at [48, 106] on link "Initiative Tactics" at bounding box center [43, 109] width 23 height 7
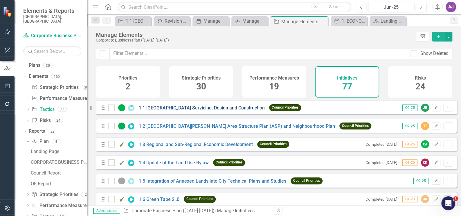
click at [179, 111] on link "1.1 [GEOGRAPHIC_DATA] Servicing, Design and Construction" at bounding box center [202, 108] width 126 height 6
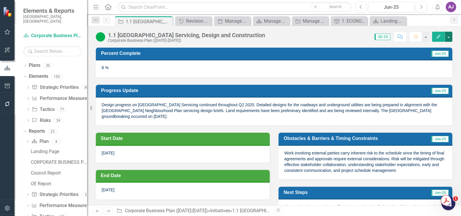
click at [449, 38] on button "button" at bounding box center [449, 37] width 8 height 10
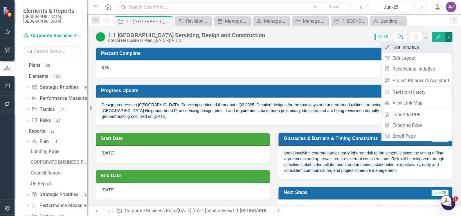
click at [419, 48] on link "Edit Edit Initiative" at bounding box center [416, 47] width 71 height 11
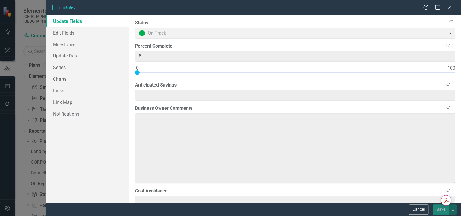
type textarea "Design progress on [GEOGRAPHIC_DATA] Servicing continued throughout Q2 2025. De…"
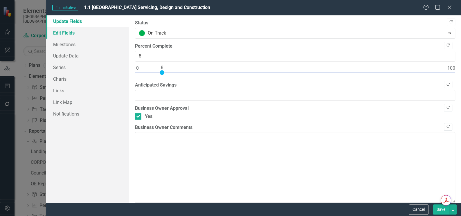
click at [67, 34] on link "Edit Fields" at bounding box center [87, 33] width 83 height 12
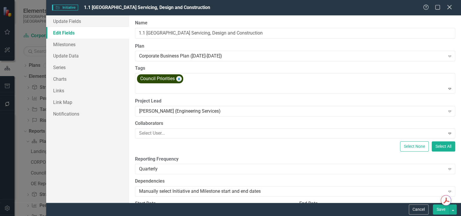
click at [449, 8] on icon at bounding box center [449, 7] width 4 height 4
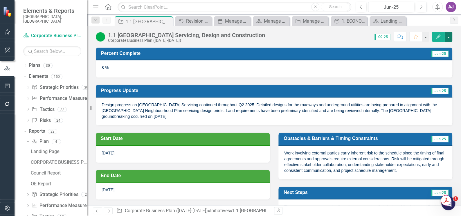
click at [451, 39] on button "button" at bounding box center [449, 37] width 8 height 10
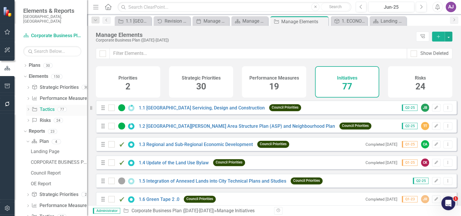
click at [45, 106] on link "Initiative Tactics" at bounding box center [43, 109] width 23 height 7
click at [45, 117] on link "Risk Risks" at bounding box center [41, 120] width 19 height 7
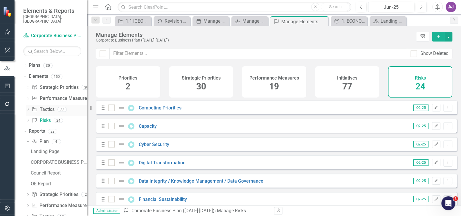
click at [44, 106] on link "Initiative Tactics" at bounding box center [43, 109] width 23 height 7
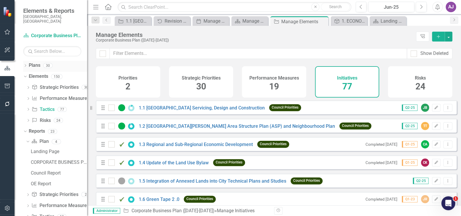
click at [25, 64] on icon "Dropdown" at bounding box center [25, 65] width 4 height 3
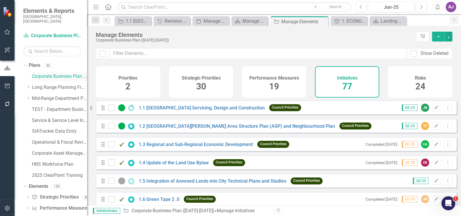
click at [42, 73] on link "Corporate Business Plan ([DATE]-[DATE])" at bounding box center [59, 76] width 55 height 7
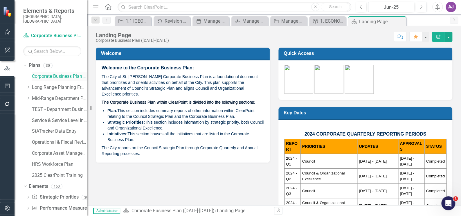
click at [46, 73] on link "Corporate Business Plan ([DATE]-[DATE])" at bounding box center [59, 76] width 55 height 7
click at [46, 106] on link "TEST - Department Business Plan" at bounding box center [59, 109] width 55 height 7
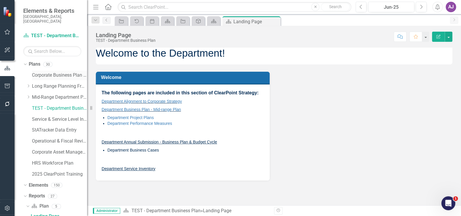
click at [46, 72] on link "Corporate Business Plan ([DATE]-[DATE])" at bounding box center [59, 75] width 55 height 7
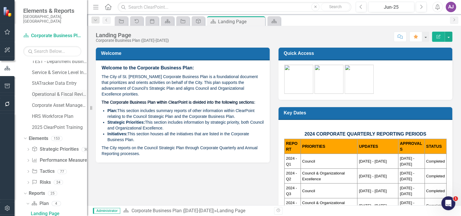
scroll to position [53, 0]
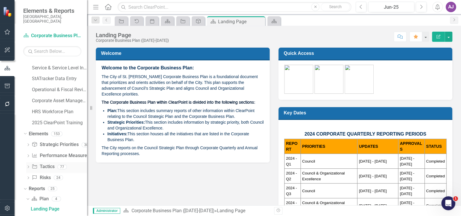
click at [47, 163] on link "Initiative Tactics" at bounding box center [43, 166] width 23 height 7
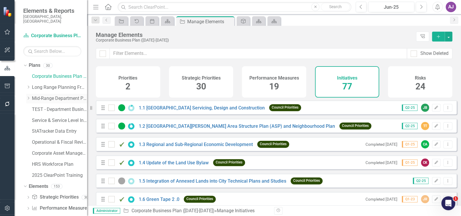
click at [28, 96] on icon "Dropdown" at bounding box center [28, 97] width 4 height 3
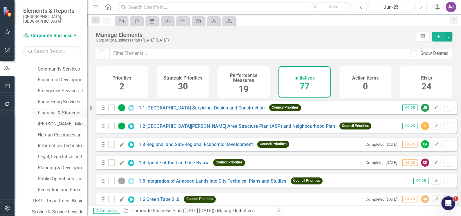
scroll to position [53, 0]
click at [52, 131] on link "Human Resources and Safety - Integrated Business Plan" at bounding box center [62, 134] width 49 height 7
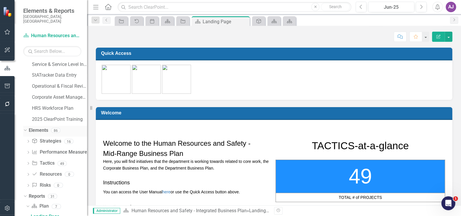
scroll to position [225, 0]
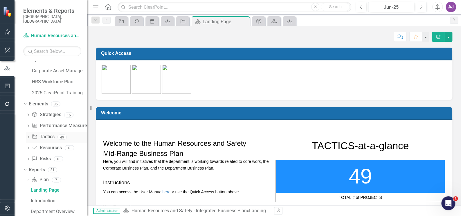
click at [46, 134] on link "Tactic Tactics" at bounding box center [43, 137] width 23 height 7
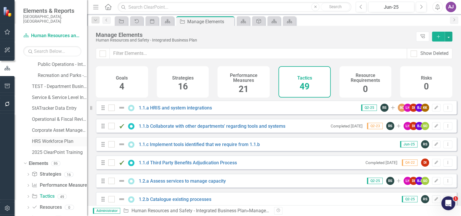
scroll to position [173, 0]
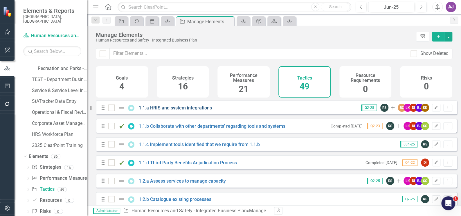
click at [191, 111] on link "1.1.a HRIS and system integrations" at bounding box center [175, 108] width 73 height 6
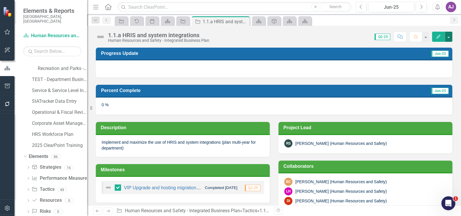
click at [450, 36] on button "button" at bounding box center [449, 37] width 8 height 10
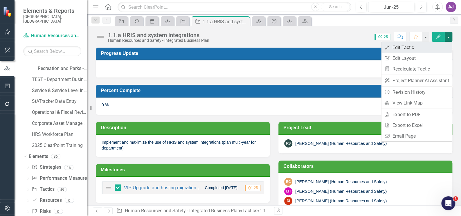
click at [408, 47] on link "Edit Edit Tactic" at bounding box center [416, 47] width 71 height 11
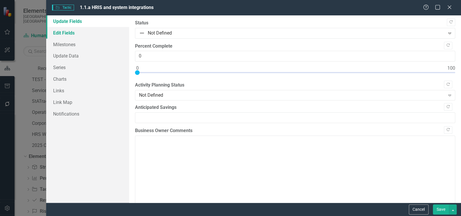
click at [74, 34] on link "Edit Fields" at bounding box center [87, 33] width 83 height 12
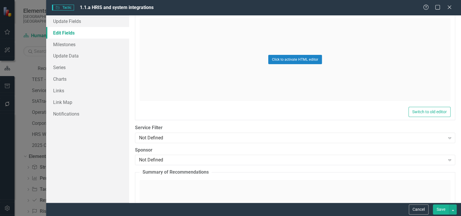
scroll to position [1082, 0]
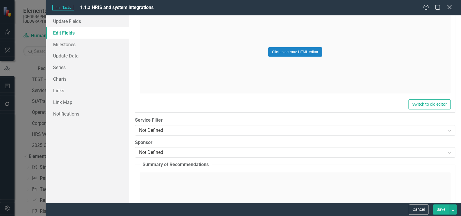
click at [449, 9] on icon "Close" at bounding box center [449, 7] width 7 height 6
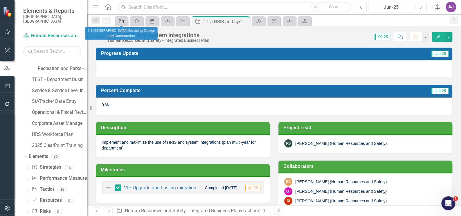
click at [124, 23] on icon "Tactic" at bounding box center [121, 21] width 6 height 5
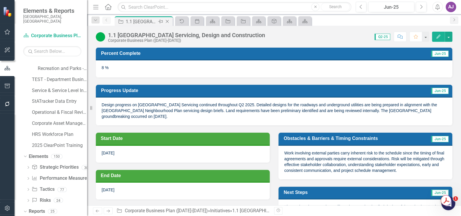
click at [167, 21] on icon "Close" at bounding box center [167, 21] width 6 height 5
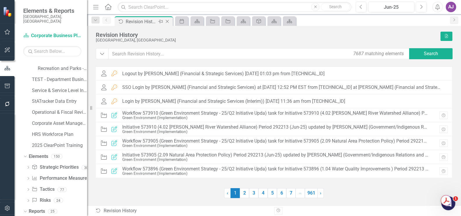
click at [167, 21] on icon "Close" at bounding box center [167, 21] width 6 height 5
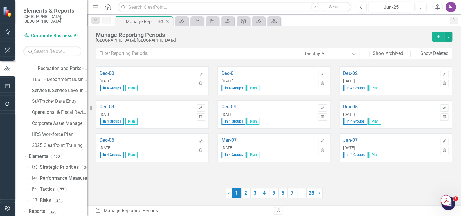
click at [168, 20] on icon "Close" at bounding box center [167, 21] width 6 height 5
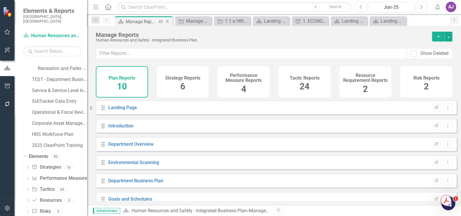
click at [168, 21] on icon "Close" at bounding box center [167, 21] width 6 height 5
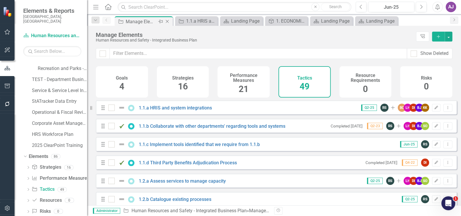
click at [169, 21] on icon "Close" at bounding box center [167, 21] width 6 height 5
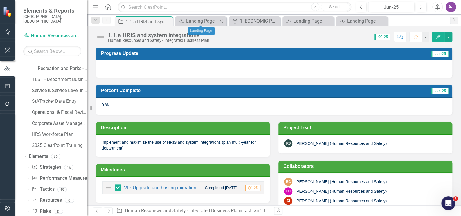
click at [221, 21] on icon at bounding box center [221, 20] width 3 height 3
click at [229, 21] on icon "Close" at bounding box center [228, 21] width 6 height 5
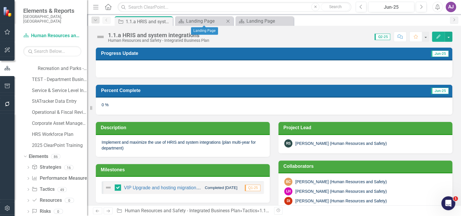
click at [228, 21] on icon at bounding box center [227, 20] width 3 height 3
click at [229, 21] on icon "Close" at bounding box center [228, 21] width 6 height 5
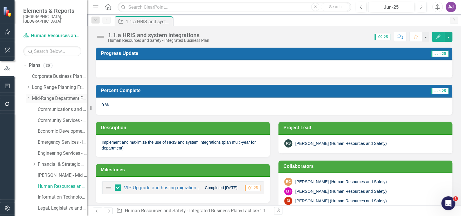
click at [28, 95] on icon "Dropdown" at bounding box center [27, 97] width 3 height 4
click at [26, 63] on icon "Dropdown" at bounding box center [24, 65] width 3 height 4
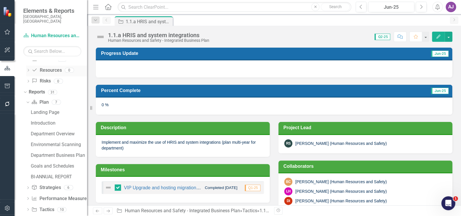
scroll to position [53, 0]
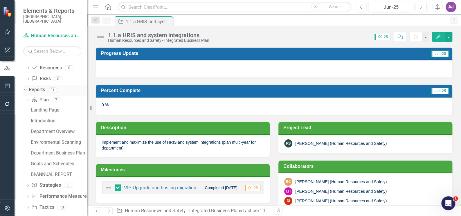
click at [26, 88] on div "Dropdown" at bounding box center [24, 90] width 5 height 4
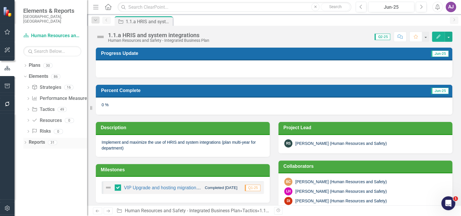
scroll to position [0, 0]
click at [26, 74] on div "Dropdown" at bounding box center [24, 76] width 5 height 4
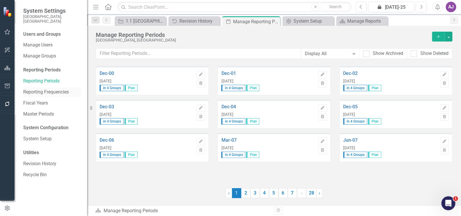
click at [50, 89] on link "Reporting Frequencies" at bounding box center [52, 92] width 58 height 7
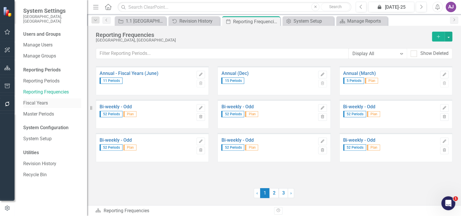
click at [46, 100] on link "Fiscal Years" at bounding box center [52, 103] width 58 height 7
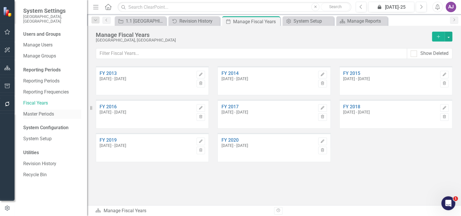
click at [48, 111] on link "Master Periods" at bounding box center [52, 114] width 58 height 7
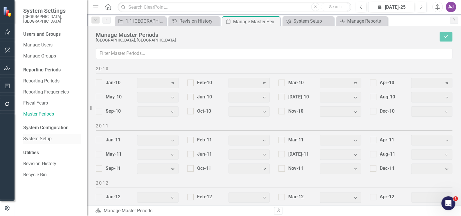
checkbox input "true"
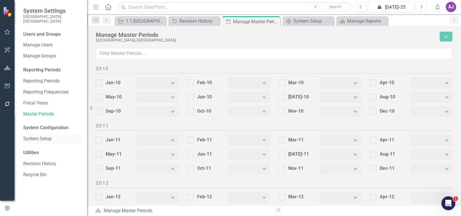
checkbox input "true"
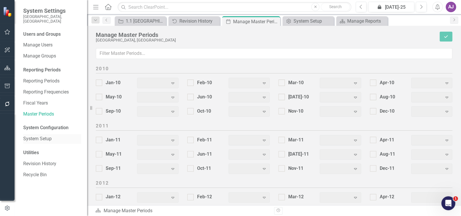
checkbox input "true"
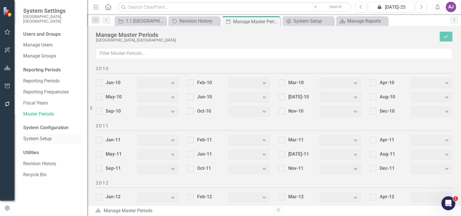
checkbox input "true"
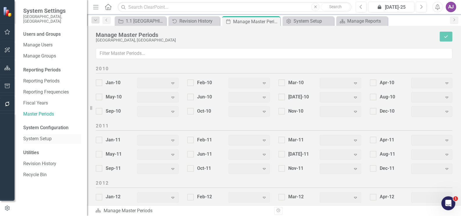
checkbox input "true"
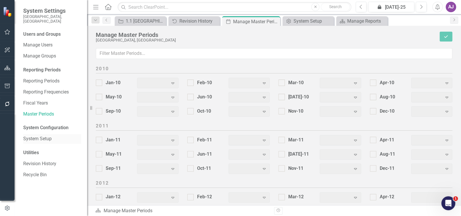
checkbox input "true"
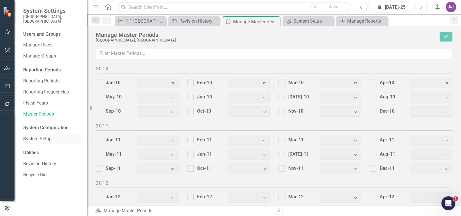
checkbox input "true"
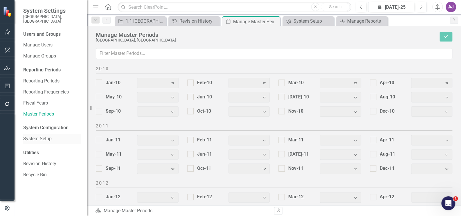
checkbox input "true"
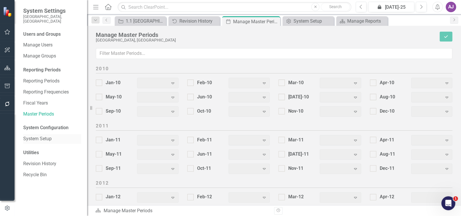
checkbox input "true"
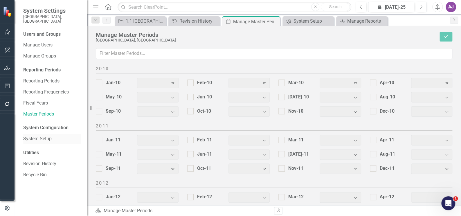
checkbox input "true"
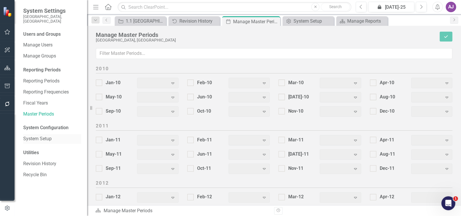
checkbox input "true"
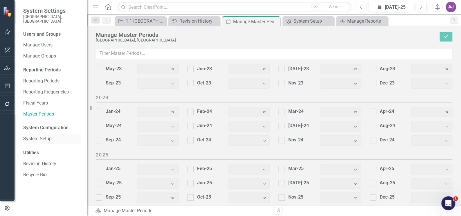
click at [37, 136] on link "System Setup" at bounding box center [52, 139] width 58 height 7
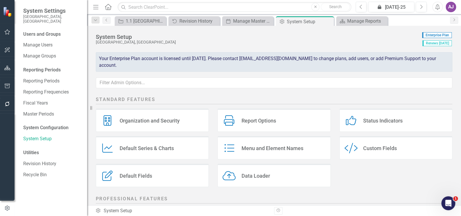
click at [366, 120] on div "Status Indicators" at bounding box center [382, 120] width 39 height 7
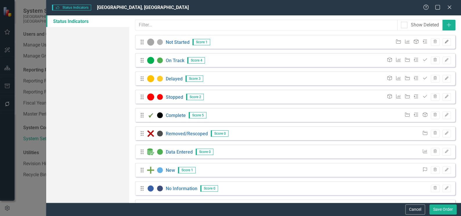
click at [445, 43] on icon "Edit" at bounding box center [447, 41] width 4 height 3
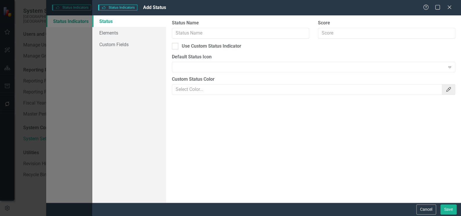
type input "Not Started"
type input "1"
checkbox input "true"
type input "#B3B3B3"
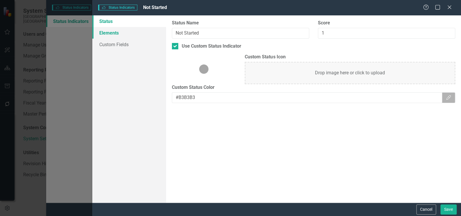
click at [111, 33] on link "Elements" at bounding box center [129, 33] width 74 height 12
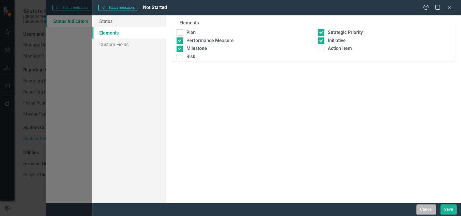
click at [422, 206] on button "Cancel" at bounding box center [426, 209] width 20 height 10
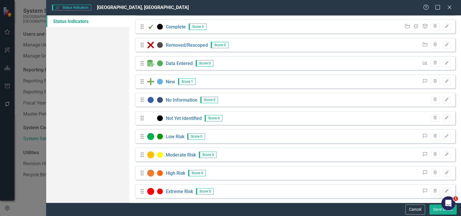
scroll to position [93, 0]
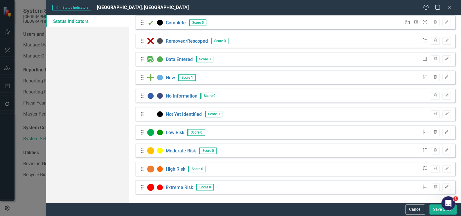
click at [443, 152] on button "Edit" at bounding box center [446, 151] width 8 height 8
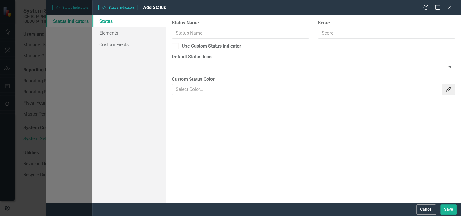
type input "Moderate Risk"
checkbox input "true"
type input "#FFFF00"
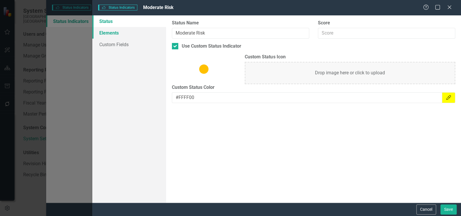
click at [113, 33] on link "Elements" at bounding box center [129, 33] width 74 height 12
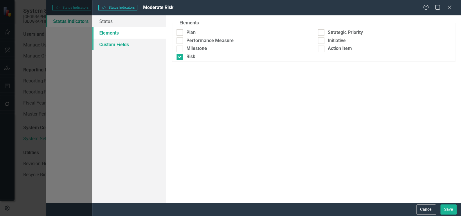
click at [112, 44] on link "Custom Fields" at bounding box center [129, 45] width 74 height 12
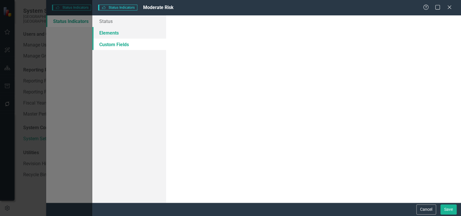
click at [110, 33] on link "Elements" at bounding box center [129, 33] width 74 height 12
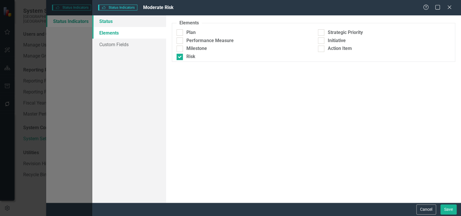
click at [111, 23] on link "Status" at bounding box center [129, 21] width 74 height 12
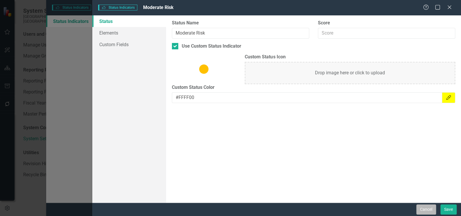
click at [429, 211] on button "Cancel" at bounding box center [426, 209] width 20 height 10
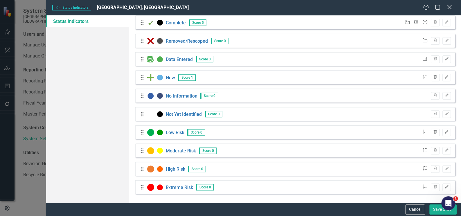
click at [452, 5] on icon "Close" at bounding box center [449, 7] width 7 height 6
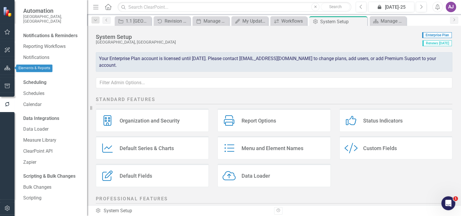
click at [5, 70] on icon "button" at bounding box center [7, 68] width 6 height 5
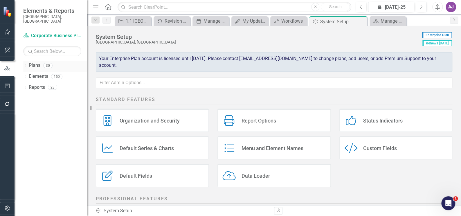
click at [26, 64] on icon "Dropdown" at bounding box center [25, 65] width 4 height 3
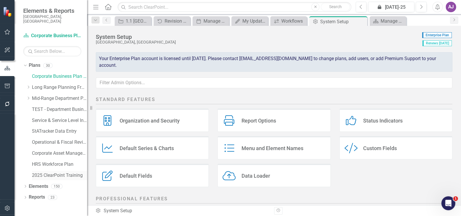
click at [55, 172] on link "2025 ClearPoint Training" at bounding box center [59, 175] width 55 height 7
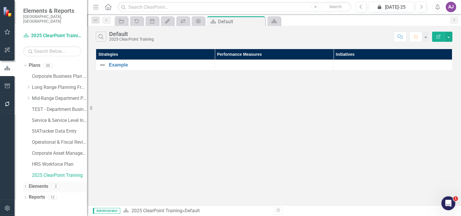
click at [34, 183] on link "Elements" at bounding box center [38, 186] width 19 height 7
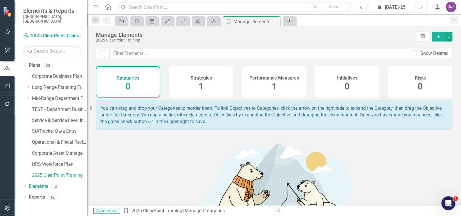
click at [345, 87] on span "0" at bounding box center [347, 86] width 5 height 10
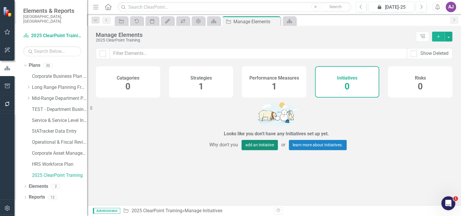
click at [260, 147] on button "add an Initiative" at bounding box center [260, 145] width 36 height 10
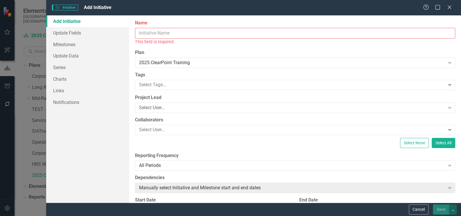
click at [169, 33] on input "Name" at bounding box center [295, 33] width 320 height 11
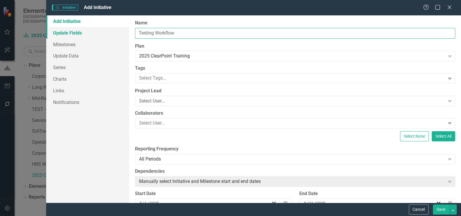
type input "Testing Workflow"
click at [73, 33] on link "Update Fields" at bounding box center [87, 33] width 83 height 12
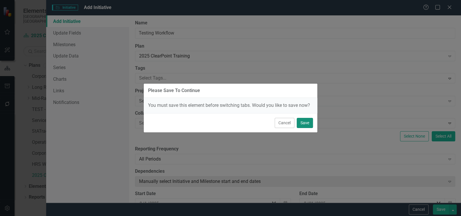
click at [301, 126] on button "Save" at bounding box center [305, 123] width 16 height 10
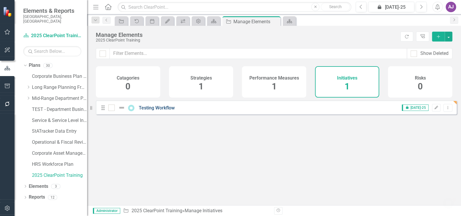
click at [153, 110] on link "Testing Workflow" at bounding box center [157, 108] width 36 height 6
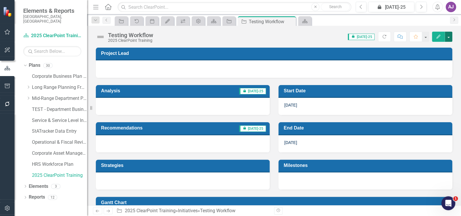
click at [449, 38] on button "button" at bounding box center [449, 37] width 8 height 10
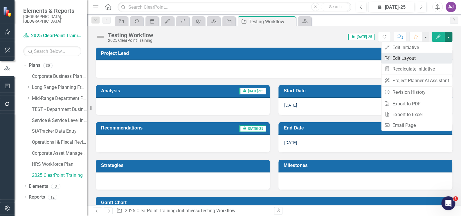
click at [413, 58] on link "Edit Report Edit Layout" at bounding box center [416, 58] width 71 height 11
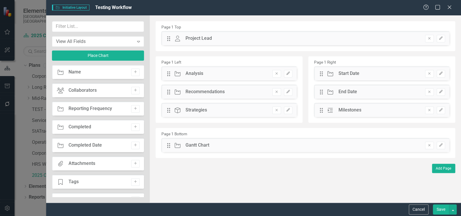
drag, startPoint x: 110, startPoint y: 109, endPoint x: 118, endPoint y: 130, distance: 22.5
click at [118, 130] on div "Initiative Name Add Collaborators Collaborators Add Initiative Reporting Freque…" at bounding box center [98, 131] width 92 height 132
click at [134, 107] on icon "Add" at bounding box center [135, 108] width 4 height 3
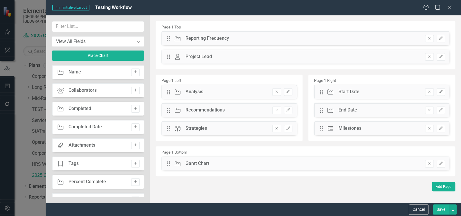
drag, startPoint x: 206, startPoint y: 38, endPoint x: 204, endPoint y: 60, distance: 22.4
click at [204, 60] on div "Drag Initiative Reporting Frequency Hidden Pod Online Hidden Pod Printed Hidden…" at bounding box center [305, 49] width 297 height 37
click at [438, 208] on button "Save" at bounding box center [441, 209] width 16 height 10
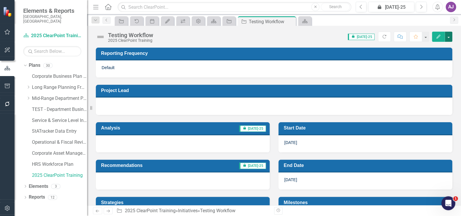
click at [450, 39] on button "button" at bounding box center [449, 37] width 8 height 10
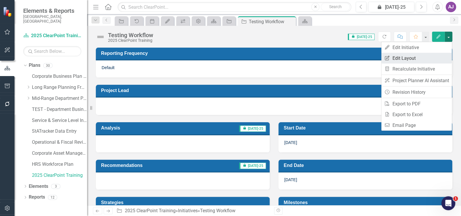
click at [415, 56] on link "Edit Report Edit Layout" at bounding box center [416, 58] width 71 height 11
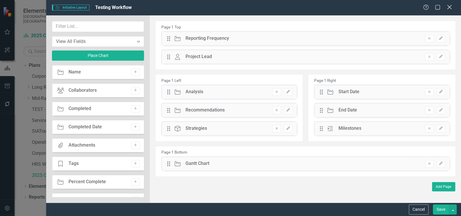
click at [451, 8] on icon "Close" at bounding box center [449, 7] width 7 height 6
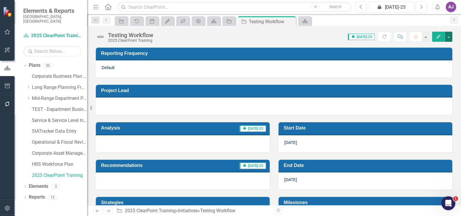
click at [449, 38] on button "button" at bounding box center [449, 37] width 8 height 10
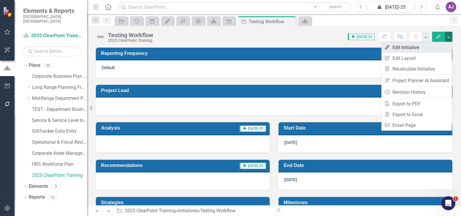
click at [421, 47] on link "Edit Edit Initiative" at bounding box center [416, 47] width 71 height 11
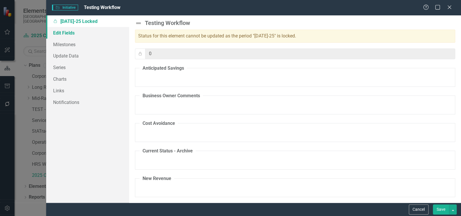
click at [75, 33] on link "Edit Fields" at bounding box center [87, 33] width 83 height 12
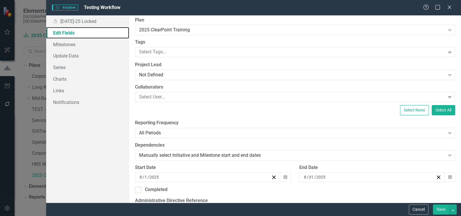
scroll to position [53, 0]
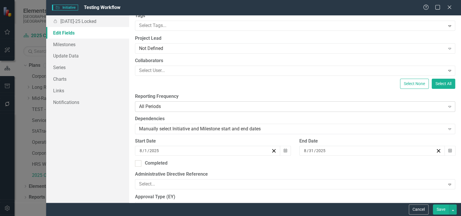
click at [447, 107] on icon "Expand" at bounding box center [450, 106] width 6 height 5
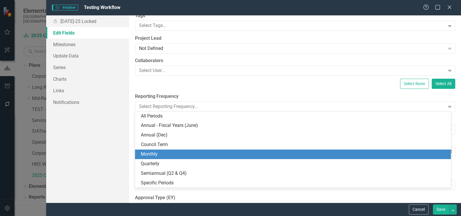
click at [170, 155] on div "Monthly" at bounding box center [294, 154] width 307 height 7
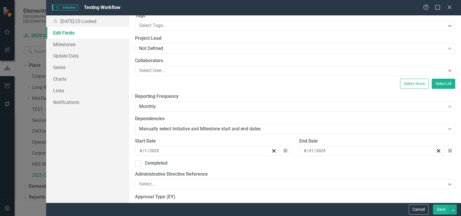
click at [325, 148] on div "8 / 31 / 2025" at bounding box center [369, 151] width 132 height 6
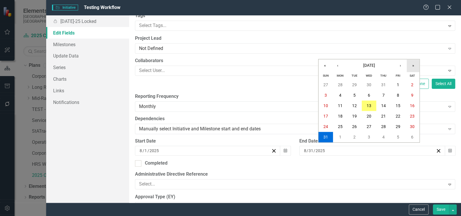
click at [411, 67] on button "»" at bounding box center [413, 65] width 13 height 13
click at [343, 137] on button "31" at bounding box center [340, 137] width 15 height 10
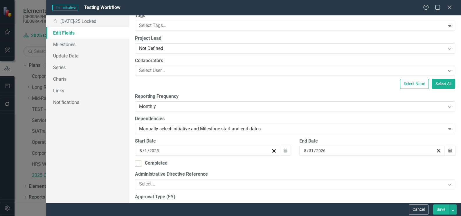
click at [440, 212] on button "Save" at bounding box center [441, 209] width 16 height 10
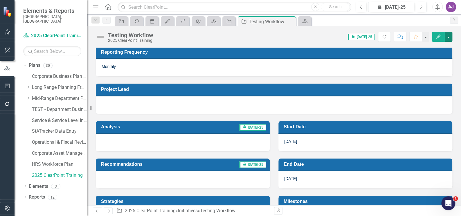
scroll to position [0, 0]
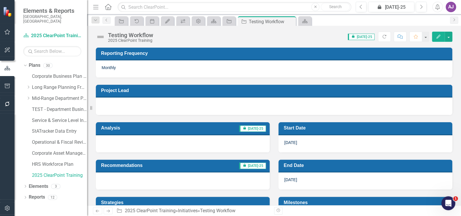
click at [190, 104] on div at bounding box center [274, 105] width 345 height 7
click at [188, 109] on div at bounding box center [274, 106] width 357 height 17
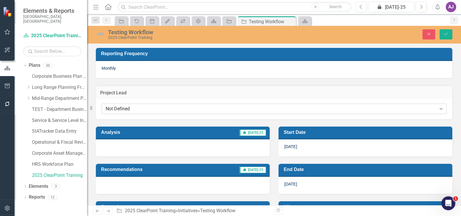
click at [438, 109] on icon "Expand" at bounding box center [441, 109] width 6 height 5
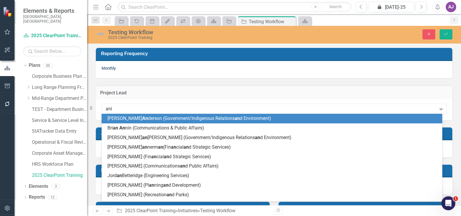
type input "anita"
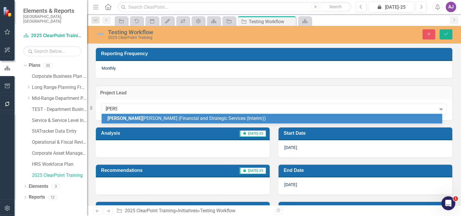
click at [130, 119] on span "Anita Johnson (Financial and Strategic Services (Interim))" at bounding box center [186, 119] width 159 height 6
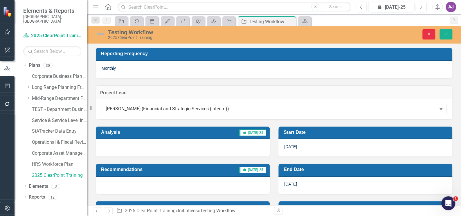
click at [430, 35] on icon "Close" at bounding box center [428, 34] width 5 height 4
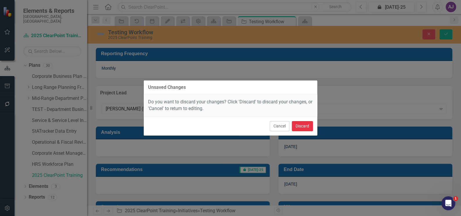
click at [298, 127] on button "Discard" at bounding box center [302, 126] width 21 height 10
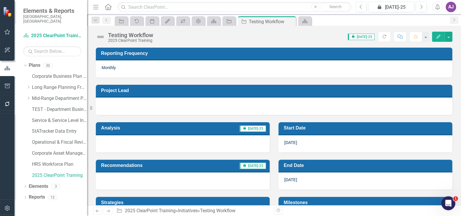
click at [452, 38] on div "Testing Workflow 2025 ClearPoint Training Score: N/A icon.lock Jul-25 Completed…" at bounding box center [274, 34] width 374 height 17
click at [448, 39] on button "button" at bounding box center [449, 37] width 8 height 10
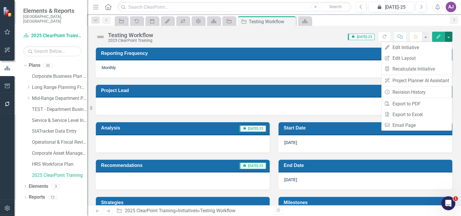
click at [211, 39] on div "Score: N/A icon.lock Jul-25 Completed Refresh Comment Favorite Edit" at bounding box center [304, 37] width 296 height 10
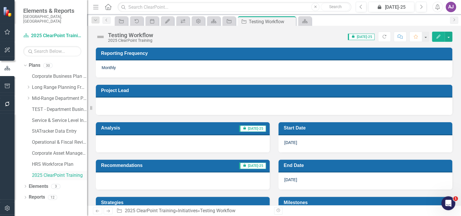
click at [55, 172] on link "2025 ClearPoint Training" at bounding box center [59, 175] width 55 height 7
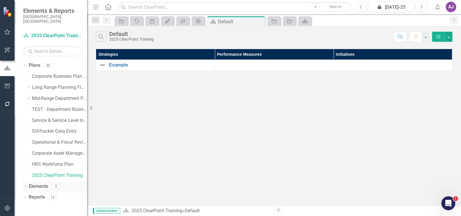
click at [42, 183] on link "Elements" at bounding box center [38, 186] width 19 height 7
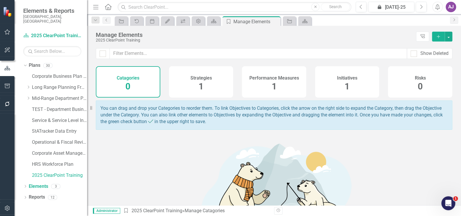
drag, startPoint x: 340, startPoint y: 82, endPoint x: 325, endPoint y: 91, distance: 17.6
click at [325, 91] on div "Initiatives 1" at bounding box center [347, 81] width 64 height 31
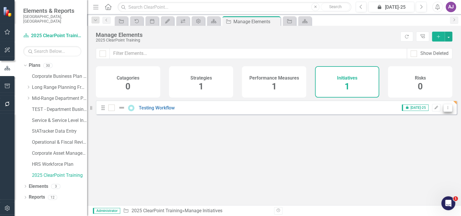
click at [445, 109] on icon "Dropdown Menu" at bounding box center [447, 108] width 5 height 4
click at [430, 153] on link "Trash Delete Initiative" at bounding box center [422, 153] width 52 height 11
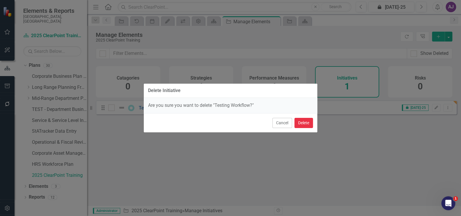
click at [303, 121] on button "Delete" at bounding box center [303, 123] width 19 height 10
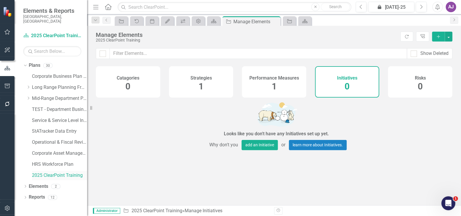
click at [66, 172] on link "2025 ClearPoint Training" at bounding box center [59, 175] width 55 height 7
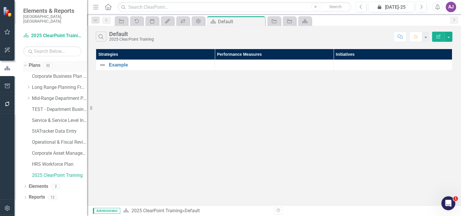
drag, startPoint x: 66, startPoint y: 171, endPoint x: 32, endPoint y: 59, distance: 117.2
click at [32, 62] on link "Plans" at bounding box center [35, 65] width 12 height 7
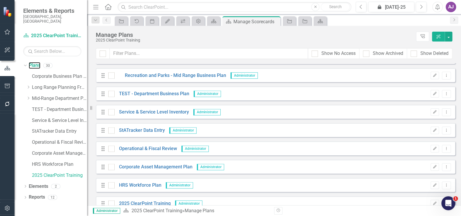
scroll to position [406, 0]
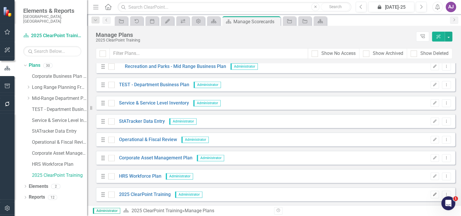
click at [433, 193] on icon "Edit" at bounding box center [435, 194] width 4 height 3
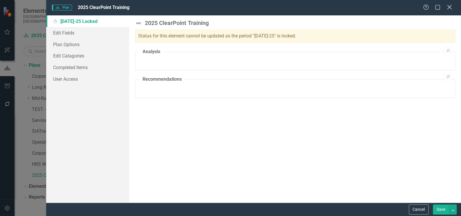
click at [447, 8] on icon "Close" at bounding box center [449, 7] width 7 height 6
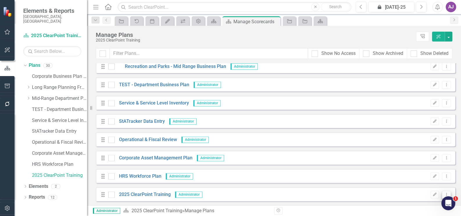
click at [444, 195] on icon "Dropdown Menu" at bounding box center [446, 195] width 5 height 4
click at [35, 62] on link "Plans" at bounding box center [35, 65] width 12 height 7
click at [444, 194] on icon "Dropdown Menu" at bounding box center [446, 195] width 5 height 4
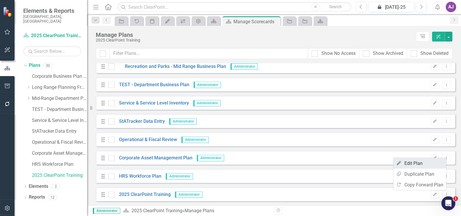
click at [410, 161] on link "Edit Edit Plan" at bounding box center [419, 163] width 53 height 11
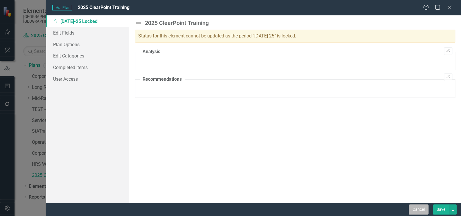
click at [422, 211] on button "Cancel" at bounding box center [419, 209] width 20 height 10
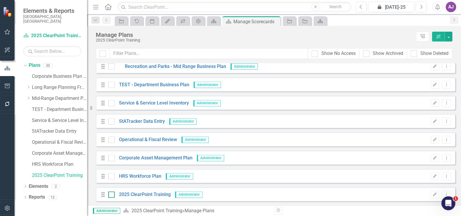
click at [112, 195] on div at bounding box center [111, 194] width 6 height 6
click at [112, 195] on input "checkbox" at bounding box center [110, 193] width 4 height 4
checkbox input "true"
click at [449, 38] on button "button" at bounding box center [449, 37] width 8 height 10
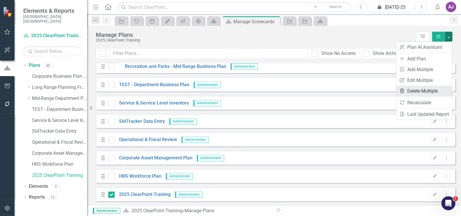
click at [435, 91] on link "Trash Delete Multiple" at bounding box center [424, 91] width 56 height 11
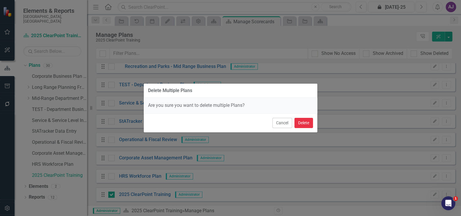
click at [304, 123] on button "Delete" at bounding box center [303, 123] width 19 height 10
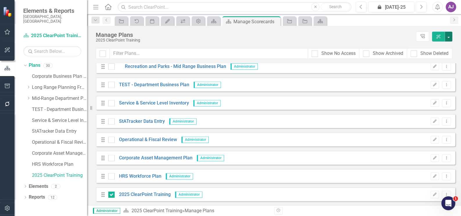
click at [449, 37] on button "button" at bounding box center [449, 37] width 8 height 10
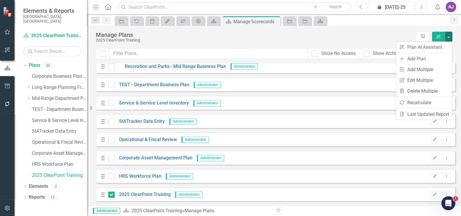
click at [383, 36] on div "Manage Plans" at bounding box center [254, 35] width 317 height 6
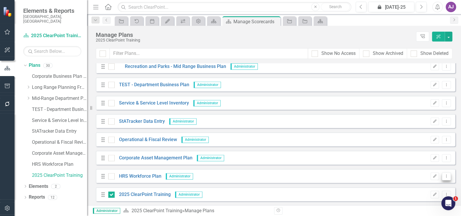
click at [444, 176] on icon "Dropdown Menu" at bounding box center [446, 176] width 5 height 4
click at [444, 194] on icon "Dropdown Menu" at bounding box center [446, 195] width 5 height 4
click at [53, 161] on link "HRS Workforce Plan" at bounding box center [59, 164] width 55 height 7
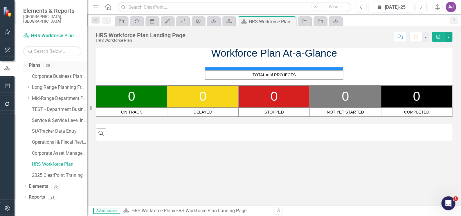
click at [33, 62] on link "Plans" at bounding box center [35, 65] width 12 height 7
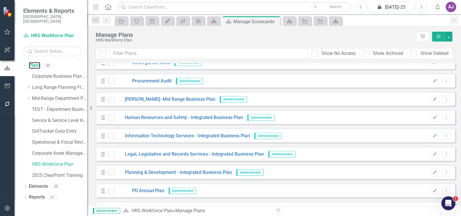
scroll to position [406, 0]
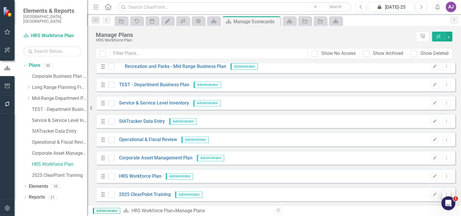
click at [444, 194] on icon "Dropdown Menu" at bounding box center [446, 195] width 5 height 4
click at [416, 184] on link "Trash Delete Plan" at bounding box center [419, 184] width 53 height 11
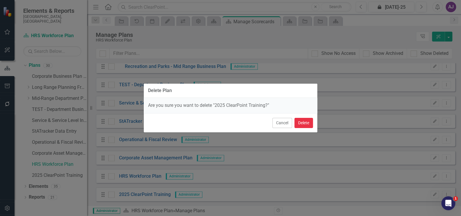
click at [305, 122] on button "Delete" at bounding box center [303, 123] width 19 height 10
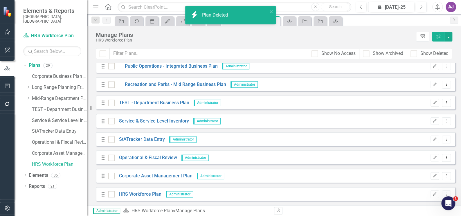
scroll to position [388, 0]
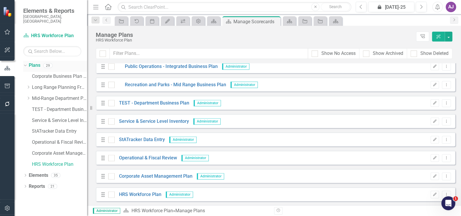
click at [24, 63] on icon "Dropdown" at bounding box center [24, 65] width 3 height 4
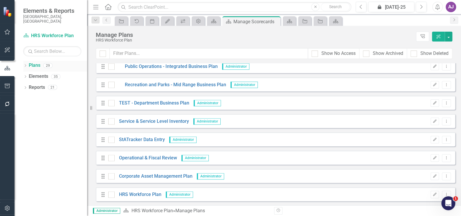
click at [37, 62] on link "Plans" at bounding box center [35, 65] width 12 height 7
click at [26, 64] on icon at bounding box center [25, 65] width 1 height 3
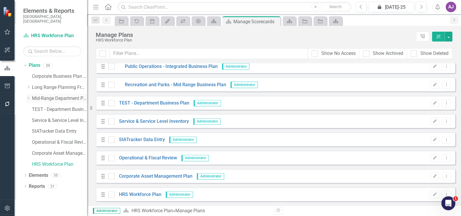
click at [28, 96] on icon "Dropdown" at bounding box center [28, 97] width 4 height 3
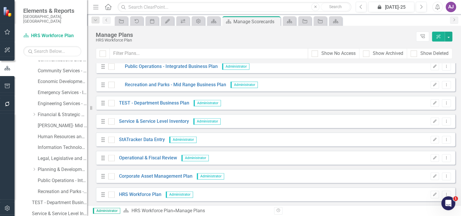
scroll to position [53, 0]
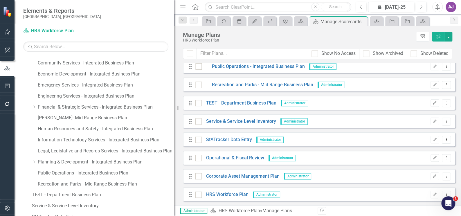
drag, startPoint x: 87, startPoint y: 100, endPoint x: 183, endPoint y: 94, distance: 95.8
click at [183, 94] on div "Elements & Reports City of St. Albert, AB Plan HRS Workforce Plan Search Dropdo…" at bounding box center [230, 108] width 461 height 216
click at [94, 151] on link "Legal, Legislative and Records Services - Integrated Business Plan" at bounding box center [106, 151] width 136 height 7
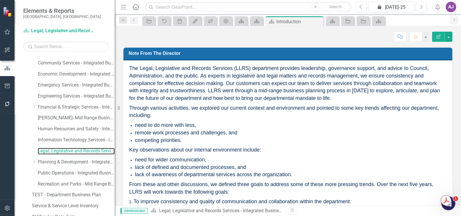
drag, startPoint x: 176, startPoint y: 159, endPoint x: 115, endPoint y: 144, distance: 62.7
click at [115, 144] on div "Resize" at bounding box center [117, 108] width 5 height 216
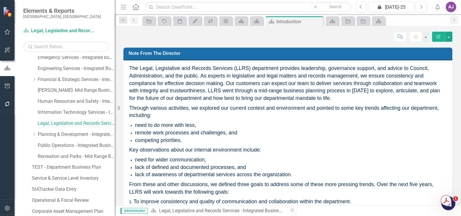
scroll to position [115, 0]
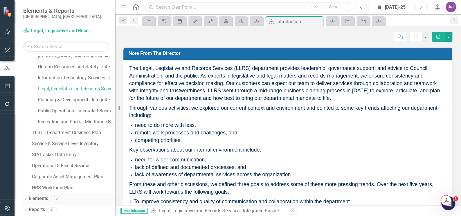
click at [27, 198] on icon "Dropdown" at bounding box center [25, 199] width 4 height 3
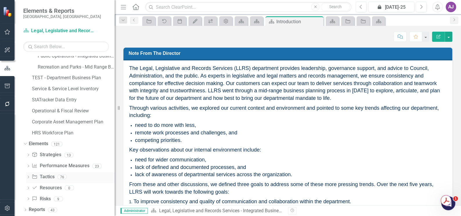
click at [52, 176] on link "Tactic Tactics" at bounding box center [43, 177] width 23 height 7
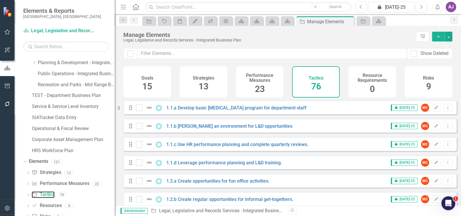
scroll to position [143, 0]
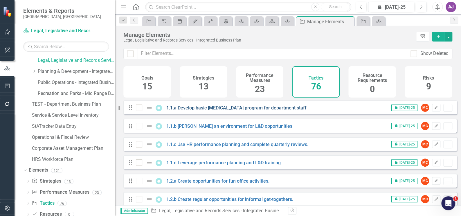
click at [269, 111] on link "1.1.a Develop basic cross training program for department staff" at bounding box center [236, 108] width 140 height 6
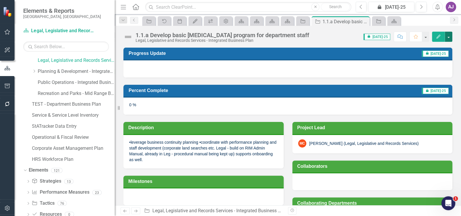
click at [450, 38] on button "button" at bounding box center [449, 37] width 8 height 10
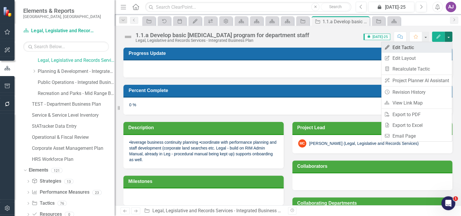
click at [408, 45] on link "Edit Edit Tactic" at bounding box center [416, 47] width 71 height 11
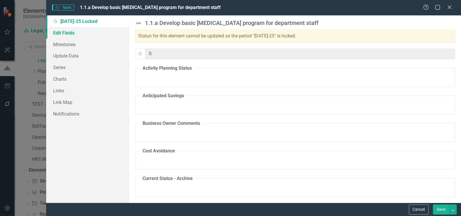
click at [76, 33] on link "Edit Fields" at bounding box center [87, 33] width 83 height 12
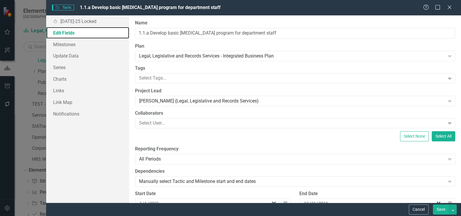
scroll to position [26, 0]
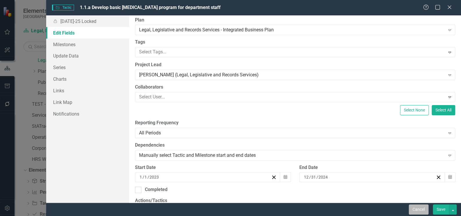
click at [413, 211] on button "Cancel" at bounding box center [419, 209] width 20 height 10
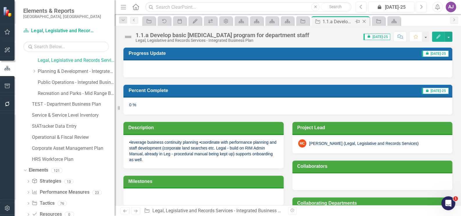
click at [364, 21] on icon at bounding box center [364, 21] width 3 height 3
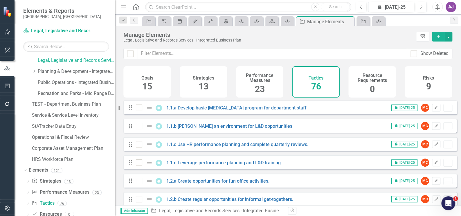
click at [203, 91] on span "13" at bounding box center [204, 86] width 10 height 10
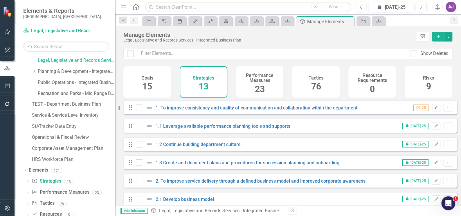
click at [312, 92] on div "76" at bounding box center [316, 86] width 10 height 12
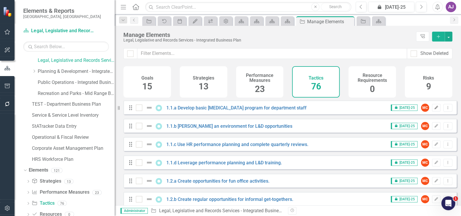
click at [434, 109] on icon "Edit" at bounding box center [436, 107] width 4 height 3
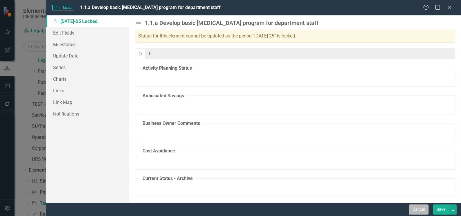
click at [420, 207] on button "Cancel" at bounding box center [419, 209] width 20 height 10
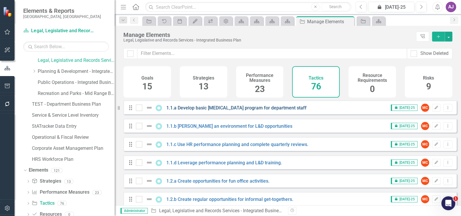
click at [209, 111] on link "1.1.a Develop basic cross training program for department staff" at bounding box center [236, 108] width 140 height 6
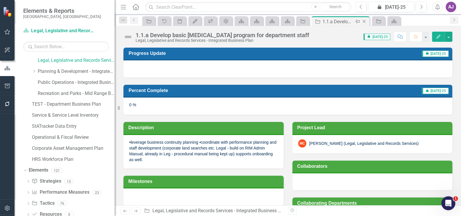
click at [364, 21] on icon at bounding box center [364, 21] width 3 height 3
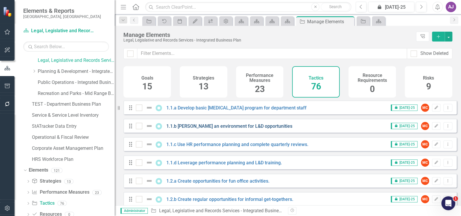
click at [254, 129] on link "1.1.b Foster an environment for L&D opportunities" at bounding box center [229, 126] width 126 height 6
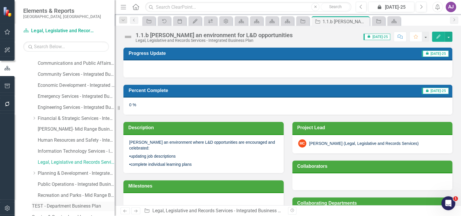
scroll to position [37, 0]
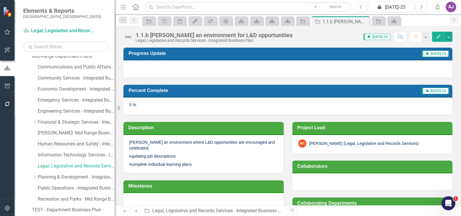
click at [49, 144] on link "Human Resources and Safety - Integrated Business Plan" at bounding box center [76, 144] width 77 height 7
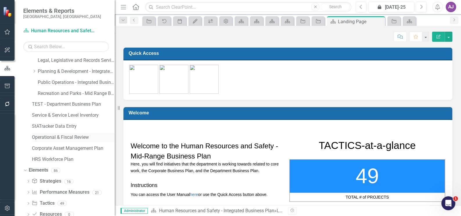
scroll to position [170, 0]
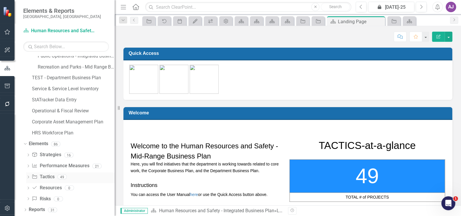
click at [51, 177] on link "Tactic Tactics" at bounding box center [43, 177] width 23 height 7
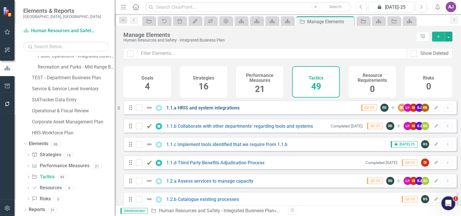
click at [210, 109] on link "1.1.a HRIS and system integrations" at bounding box center [202, 108] width 73 height 6
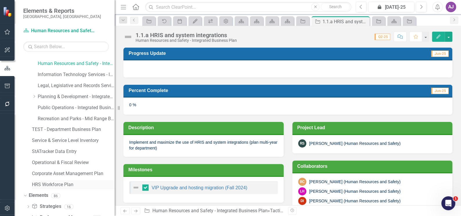
scroll to position [117, 0]
click at [366, 23] on icon "Close" at bounding box center [364, 21] width 6 height 5
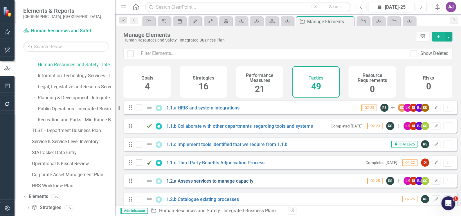
click at [193, 184] on link "1.2.a Assess services to manage capacity" at bounding box center [209, 181] width 87 height 6
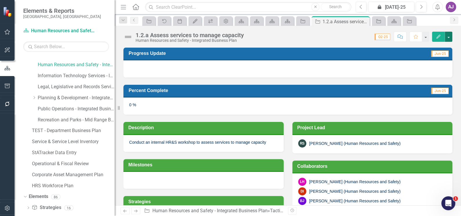
click at [451, 37] on button "button" at bounding box center [449, 37] width 8 height 10
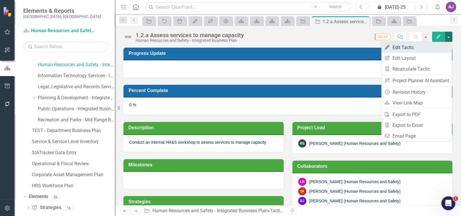
click at [404, 46] on link "Edit Edit Tactic" at bounding box center [416, 47] width 71 height 11
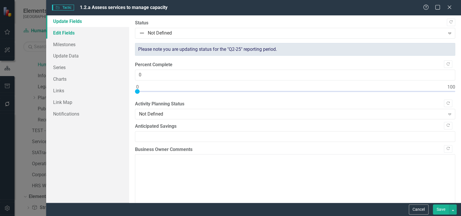
click at [63, 34] on link "Edit Fields" at bounding box center [87, 33] width 83 height 12
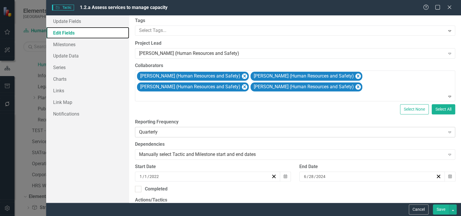
scroll to position [53, 0]
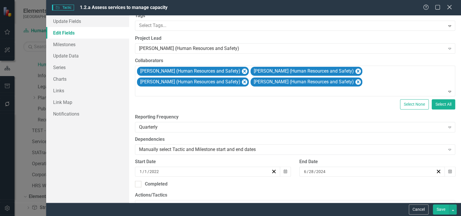
click at [448, 6] on icon at bounding box center [449, 7] width 4 height 4
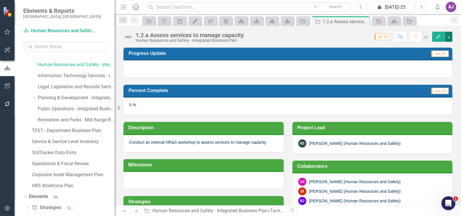
click at [448, 37] on button "button" at bounding box center [449, 37] width 8 height 10
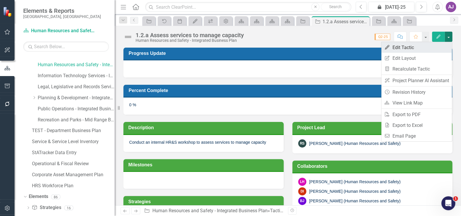
click at [405, 47] on link "Edit Edit Tactic" at bounding box center [416, 47] width 71 height 11
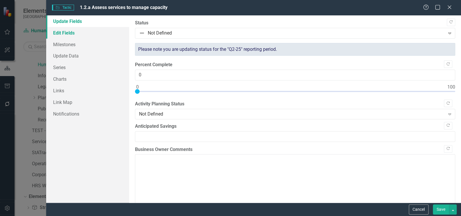
click at [70, 32] on link "Edit Fields" at bounding box center [87, 33] width 83 height 12
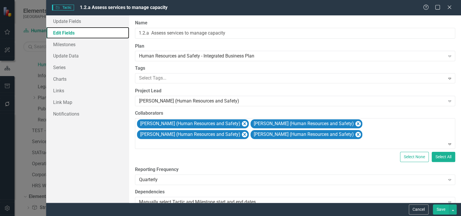
scroll to position [26, 0]
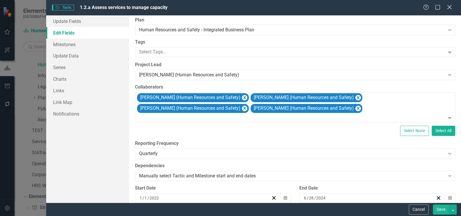
click at [448, 7] on icon "Close" at bounding box center [449, 7] width 7 height 6
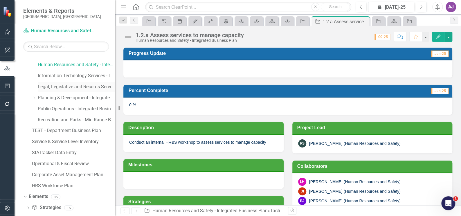
click at [57, 85] on link "Legal, Legislative and Records Services - Integrated Business Plan" at bounding box center [76, 87] width 77 height 7
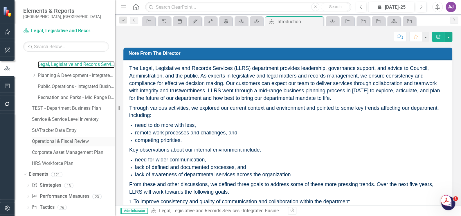
scroll to position [170, 0]
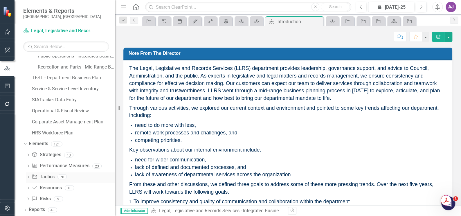
click at [48, 175] on link "Tactic Tactics" at bounding box center [43, 177] width 23 height 7
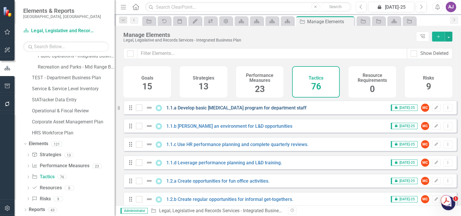
click at [235, 111] on link "1.1.a Develop basic cross training program for department staff" at bounding box center [236, 108] width 140 height 6
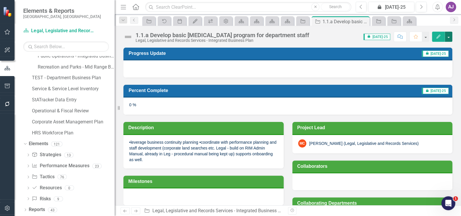
click at [447, 37] on button "button" at bounding box center [449, 37] width 8 height 10
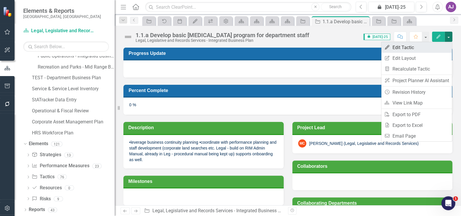
click at [423, 47] on link "Edit Edit Tactic" at bounding box center [416, 47] width 71 height 11
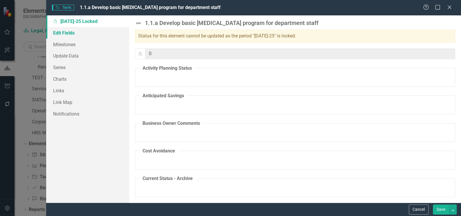
click at [66, 33] on link "Edit Fields" at bounding box center [87, 33] width 83 height 12
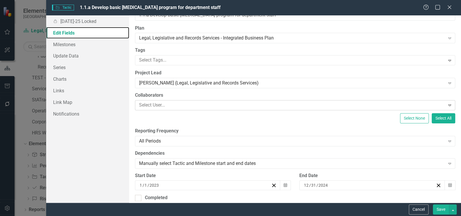
scroll to position [26, 0]
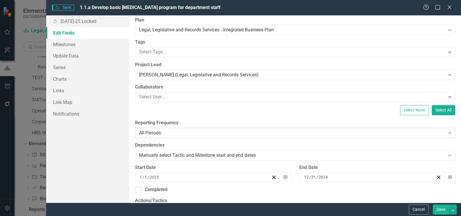
click at [447, 133] on icon "Expand" at bounding box center [450, 133] width 6 height 5
click at [449, 8] on icon at bounding box center [449, 7] width 4 height 4
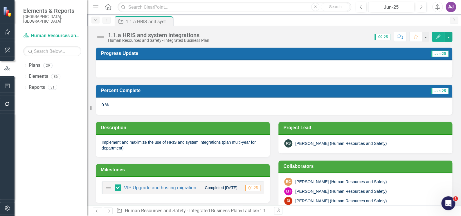
click at [95, 20] on icon "button" at bounding box center [95, 19] width 3 height 1
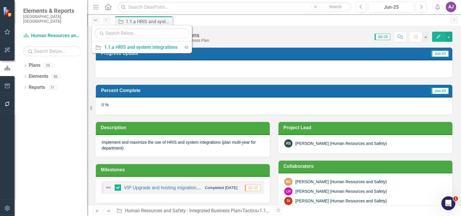
click at [95, 20] on icon "button" at bounding box center [95, 19] width 3 height 1
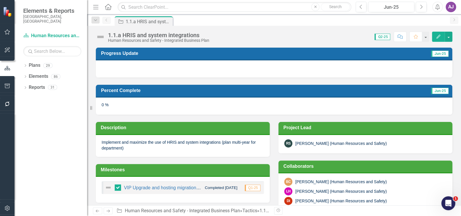
click at [8, 207] on icon "button" at bounding box center [7, 208] width 6 height 5
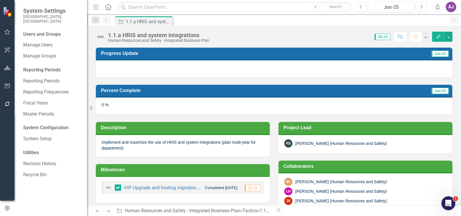
click at [382, 36] on span "Q2-25" at bounding box center [383, 37] width 16 height 6
click at [422, 7] on icon "Next" at bounding box center [421, 6] width 3 height 5
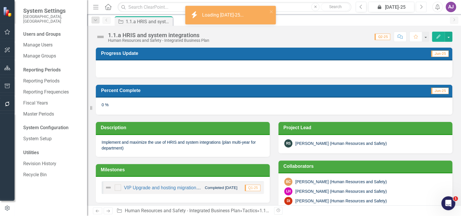
checkbox input "true"
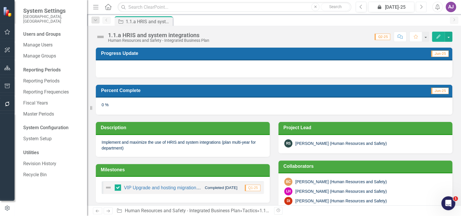
click at [422, 7] on icon "Next" at bounding box center [421, 6] width 3 height 5
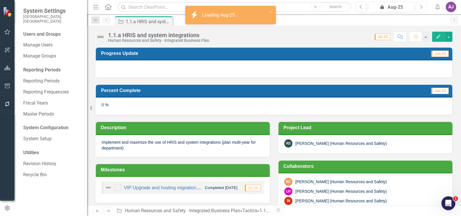
checkbox input "true"
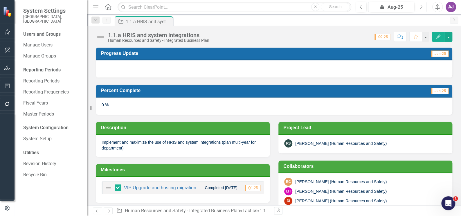
click at [422, 7] on icon "Next" at bounding box center [421, 6] width 3 height 5
click at [361, 8] on icon "Previous" at bounding box center [360, 6] width 3 height 5
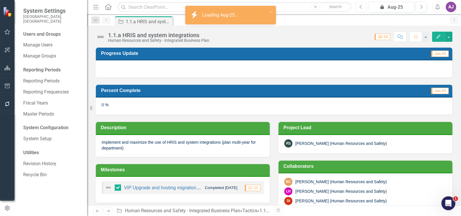
click at [361, 8] on icon "Previous" at bounding box center [360, 6] width 3 height 5
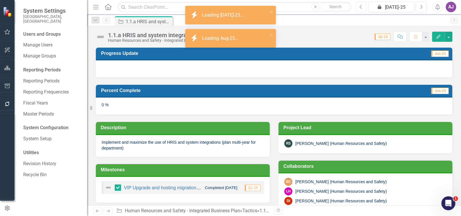
click at [361, 8] on icon "Previous" at bounding box center [360, 6] width 3 height 5
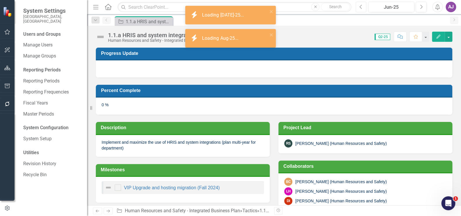
checkbox input "true"
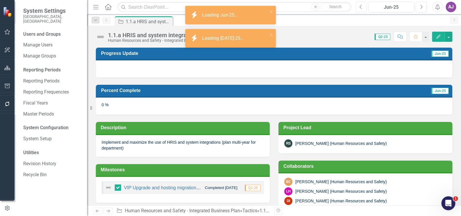
click at [361, 8] on icon "Previous" at bounding box center [360, 6] width 3 height 5
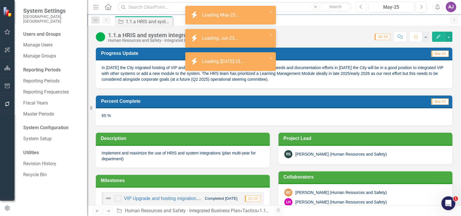
checkbox input "true"
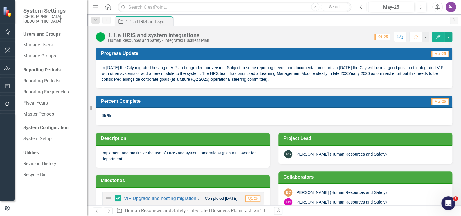
click at [361, 8] on icon "Previous" at bounding box center [360, 6] width 3 height 5
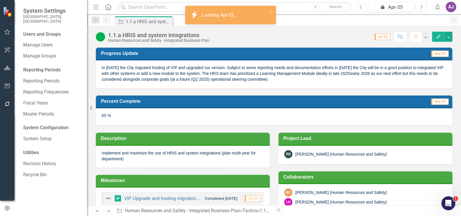
click at [361, 8] on icon "Previous" at bounding box center [360, 6] width 3 height 5
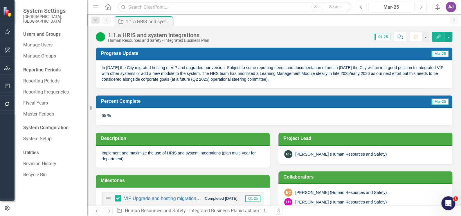
click at [361, 8] on icon "Previous" at bounding box center [360, 6] width 3 height 5
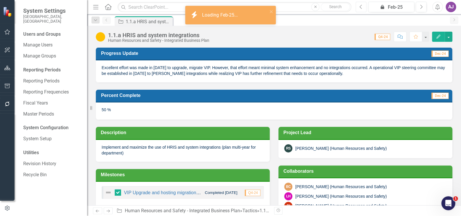
click at [361, 8] on icon "Previous" at bounding box center [360, 6] width 3 height 5
checkbox input "true"
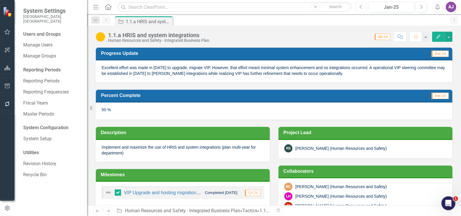
click at [362, 7] on icon "Previous" at bounding box center [360, 6] width 3 height 5
click at [419, 5] on button "Next" at bounding box center [421, 7] width 11 height 10
click at [360, 6] on icon "Previous" at bounding box center [360, 6] width 3 height 5
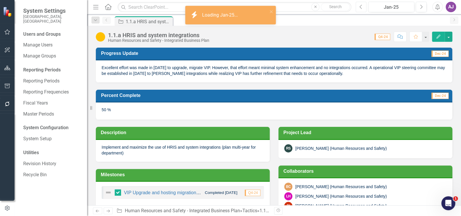
click at [360, 6] on icon "Previous" at bounding box center [360, 6] width 3 height 5
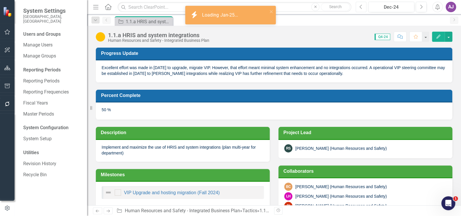
checkbox input "true"
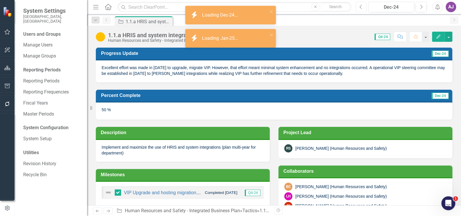
click at [360, 6] on icon "Previous" at bounding box center [360, 6] width 3 height 5
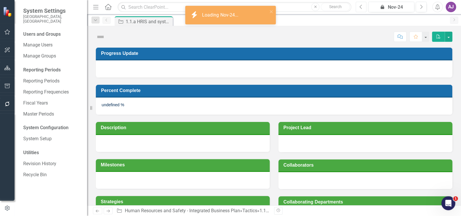
click at [360, 6] on icon "Previous" at bounding box center [360, 6] width 3 height 5
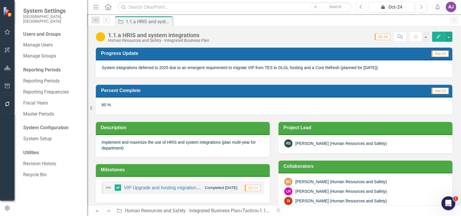
click at [360, 6] on icon "Previous" at bounding box center [360, 6] width 3 height 5
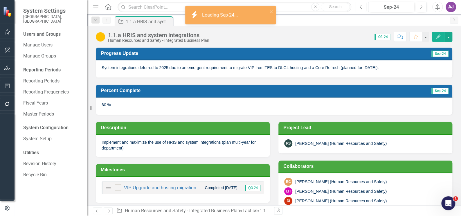
checkbox input "true"
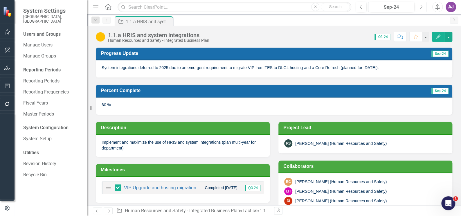
click at [423, 8] on button "Next" at bounding box center [421, 7] width 11 height 10
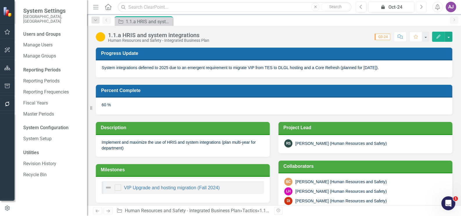
checkbox input "true"
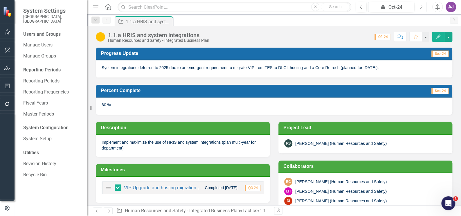
click at [423, 8] on button "Next" at bounding box center [421, 7] width 11 height 10
click at [422, 8] on icon "Next" at bounding box center [421, 6] width 3 height 5
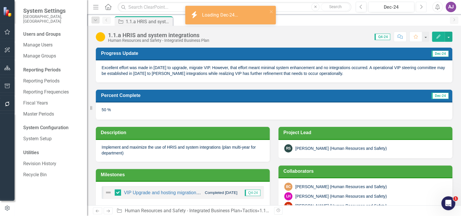
click at [422, 8] on icon "Next" at bounding box center [421, 6] width 3 height 5
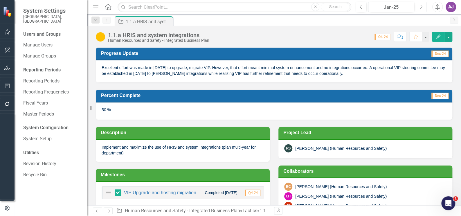
click at [422, 8] on icon "Next" at bounding box center [421, 6] width 3 height 5
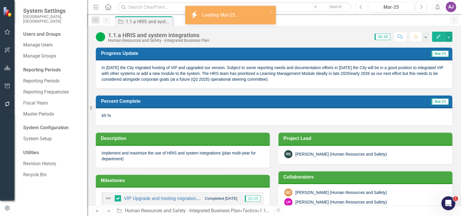
click at [361, 8] on icon "Previous" at bounding box center [360, 6] width 3 height 5
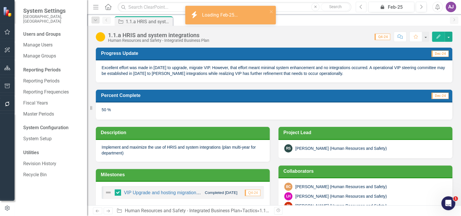
click at [361, 8] on icon "Previous" at bounding box center [360, 6] width 3 height 5
click at [421, 8] on icon "button" at bounding box center [421, 7] width 2 height 4
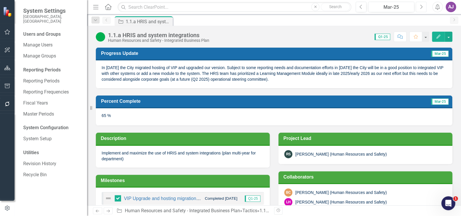
click at [420, 8] on icon "Next" at bounding box center [421, 6] width 3 height 5
click at [364, 7] on button "Previous" at bounding box center [361, 7] width 11 height 10
click at [420, 8] on icon "Next" at bounding box center [421, 6] width 3 height 5
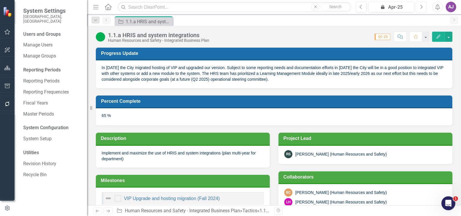
checkbox input "true"
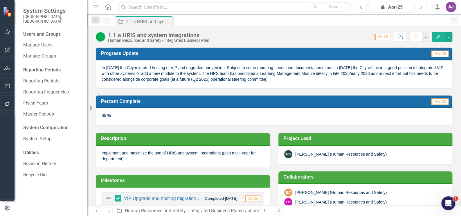
click at [420, 8] on icon "Next" at bounding box center [421, 6] width 3 height 5
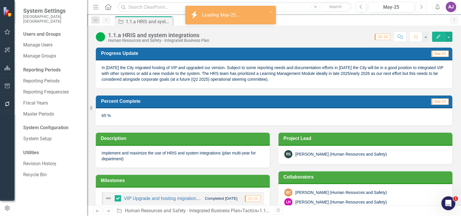
click at [420, 8] on icon "Next" at bounding box center [421, 6] width 3 height 5
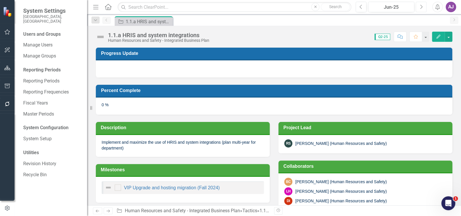
checkbox input "true"
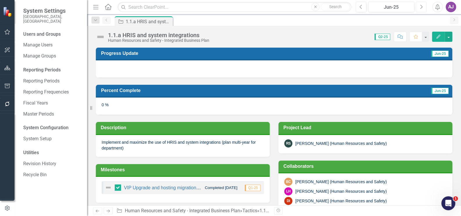
click at [424, 7] on button "Next" at bounding box center [421, 7] width 11 height 10
click at [190, 71] on div at bounding box center [274, 68] width 357 height 17
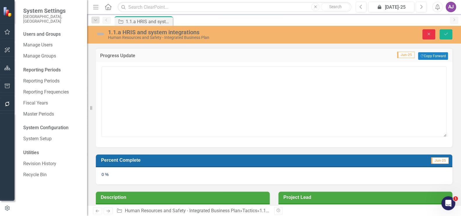
click at [428, 34] on icon "Close" at bounding box center [428, 34] width 5 height 4
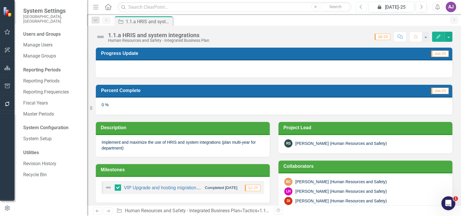
click at [360, 6] on icon "Previous" at bounding box center [360, 6] width 3 height 5
click at [395, 7] on div "Jun-25" at bounding box center [391, 7] width 42 height 7
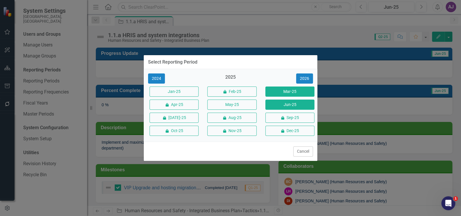
click at [281, 91] on button "Mar-25" at bounding box center [289, 92] width 49 height 10
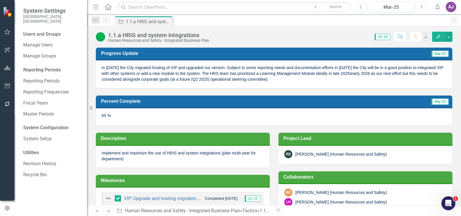
click at [420, 7] on icon "Next" at bounding box center [421, 6] width 3 height 5
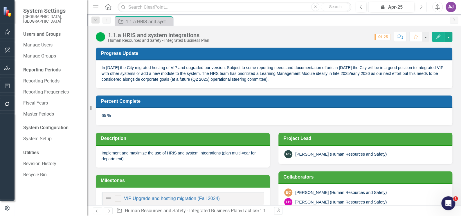
checkbox input "true"
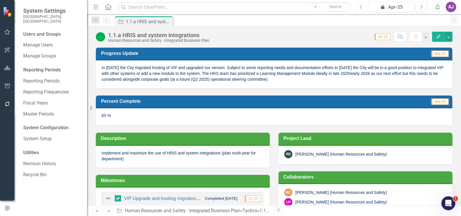
click at [362, 8] on icon "Previous" at bounding box center [360, 6] width 3 height 5
click at [422, 10] on button "Next" at bounding box center [421, 7] width 11 height 10
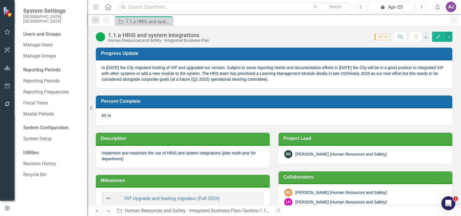
checkbox input "true"
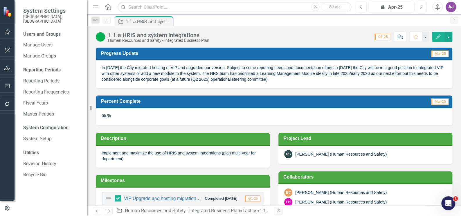
click at [422, 10] on button "Next" at bounding box center [421, 7] width 11 height 10
click at [363, 9] on button "Previous" at bounding box center [361, 7] width 11 height 10
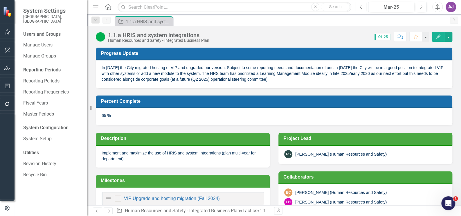
checkbox input "true"
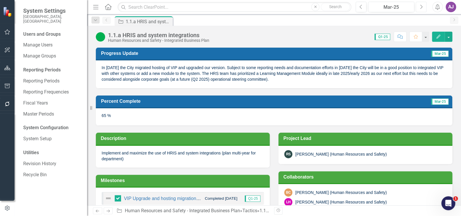
click at [421, 8] on icon "Next" at bounding box center [421, 6] width 3 height 5
click at [420, 8] on icon "Next" at bounding box center [421, 6] width 3 height 5
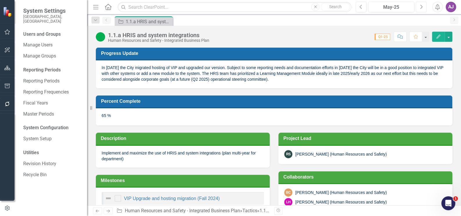
checkbox input "true"
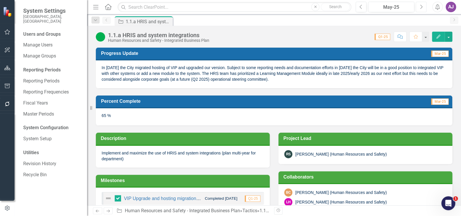
click at [419, 5] on button "Next" at bounding box center [421, 7] width 11 height 10
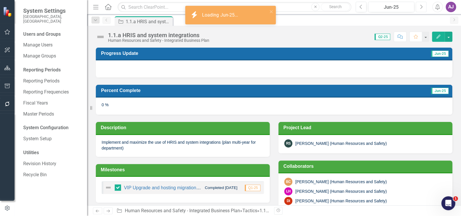
click at [423, 8] on button "Next" at bounding box center [421, 7] width 11 height 10
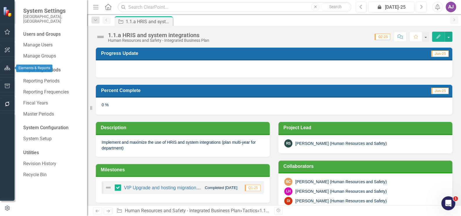
click at [8, 66] on icon "button" at bounding box center [7, 68] width 6 height 5
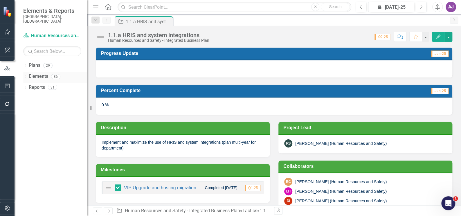
click at [25, 75] on icon "Dropdown" at bounding box center [25, 76] width 4 height 3
click at [25, 64] on icon at bounding box center [25, 65] width 1 height 3
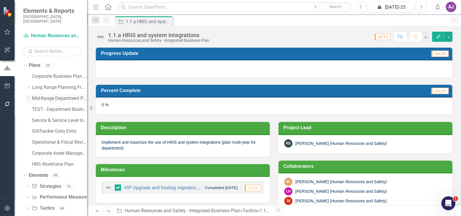
click at [28, 96] on icon "Dropdown" at bounding box center [28, 97] width 4 height 3
click at [26, 95] on icon "Dropdown" at bounding box center [27, 97] width 3 height 4
click at [25, 63] on icon "Dropdown" at bounding box center [24, 65] width 3 height 4
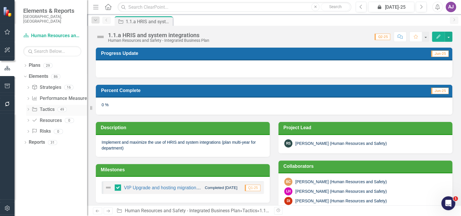
click at [28, 108] on div "Dropdown" at bounding box center [28, 110] width 4 height 5
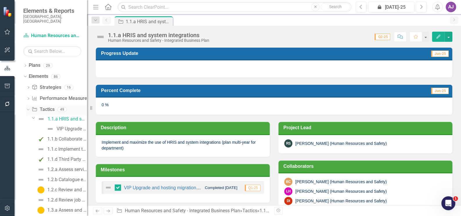
click at [28, 107] on icon "Dropdown" at bounding box center [27, 109] width 3 height 4
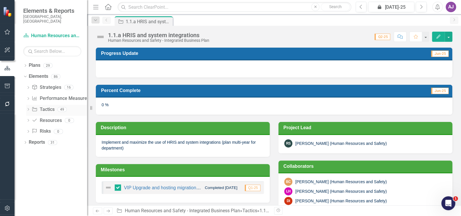
click at [48, 106] on link "Tactic Tactics" at bounding box center [43, 109] width 23 height 7
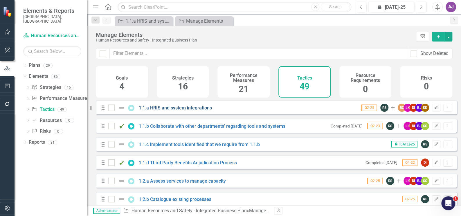
click at [168, 111] on link "1.1.a HRIS and system integrations" at bounding box center [175, 108] width 73 height 6
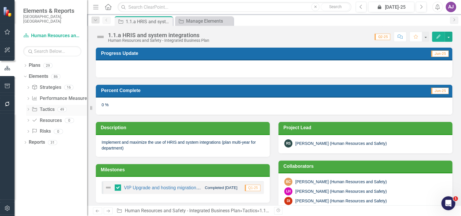
click at [29, 108] on icon "Dropdown" at bounding box center [28, 109] width 4 height 3
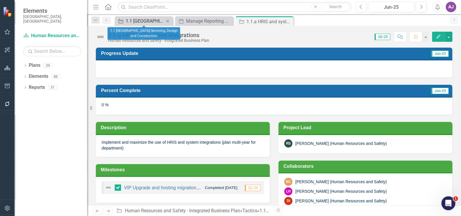
click at [134, 22] on div "1.1 [GEOGRAPHIC_DATA] Servicing, Design and Construction" at bounding box center [145, 20] width 38 height 7
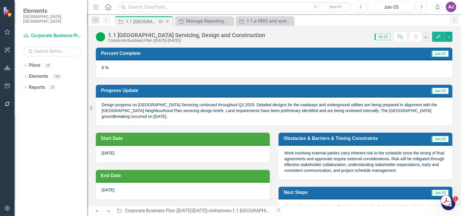
click at [168, 23] on icon at bounding box center [167, 21] width 3 height 3
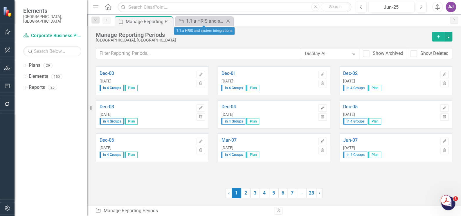
click at [229, 21] on icon "Close" at bounding box center [228, 21] width 6 height 5
